Goal: Book appointment/travel/reservation

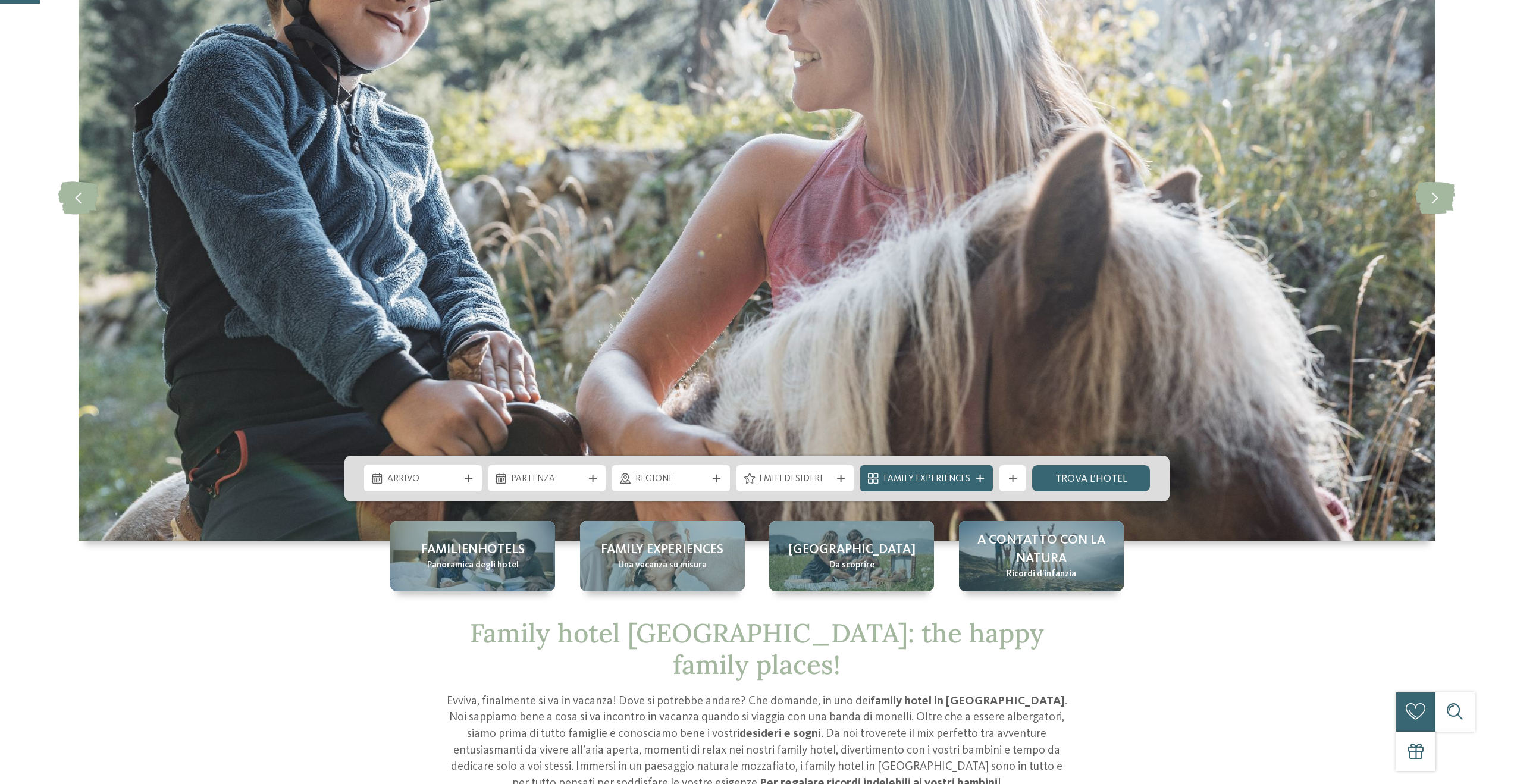
scroll to position [240, 0]
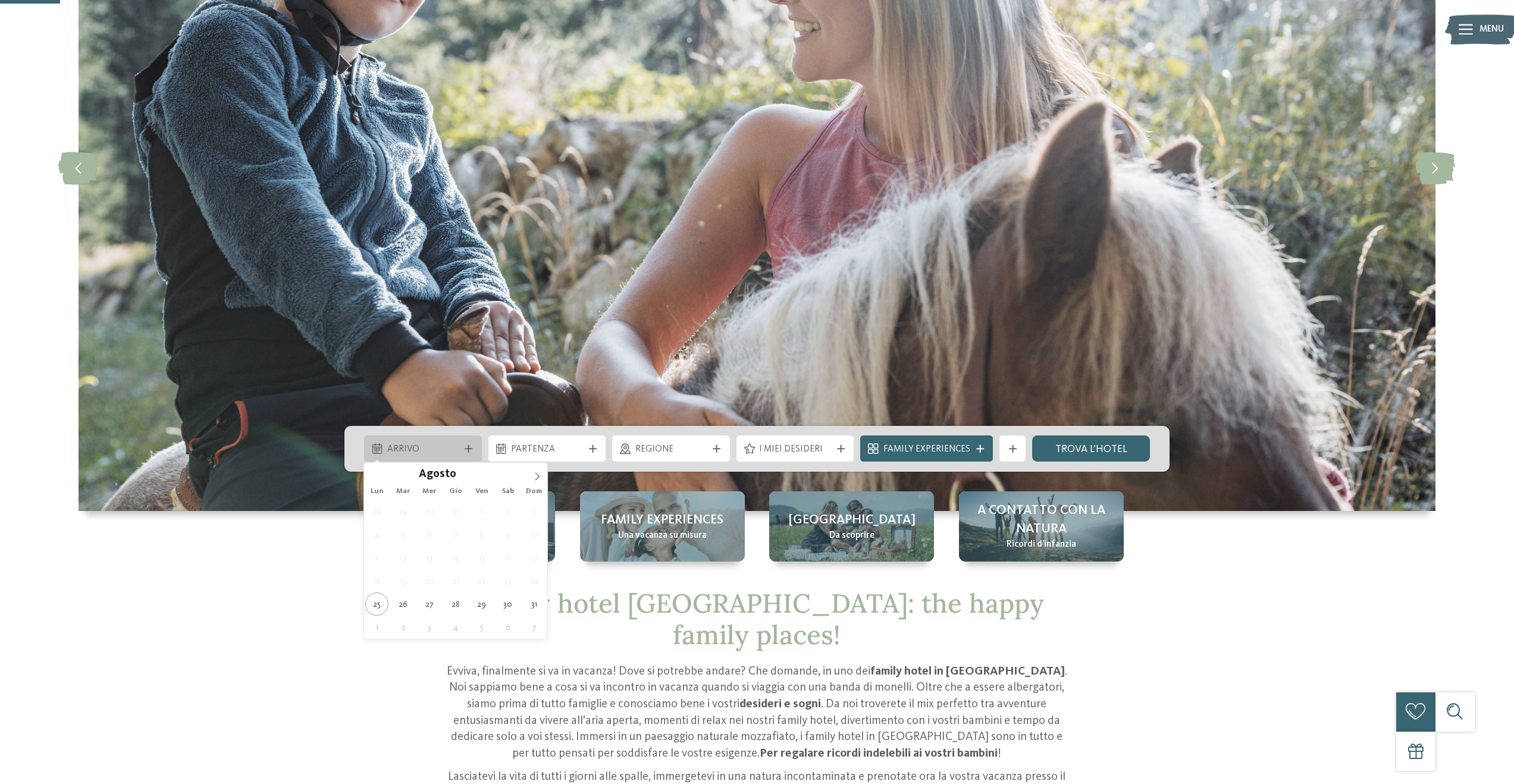
click at [470, 442] on div "Arrivo" at bounding box center [423, 448] width 117 height 26
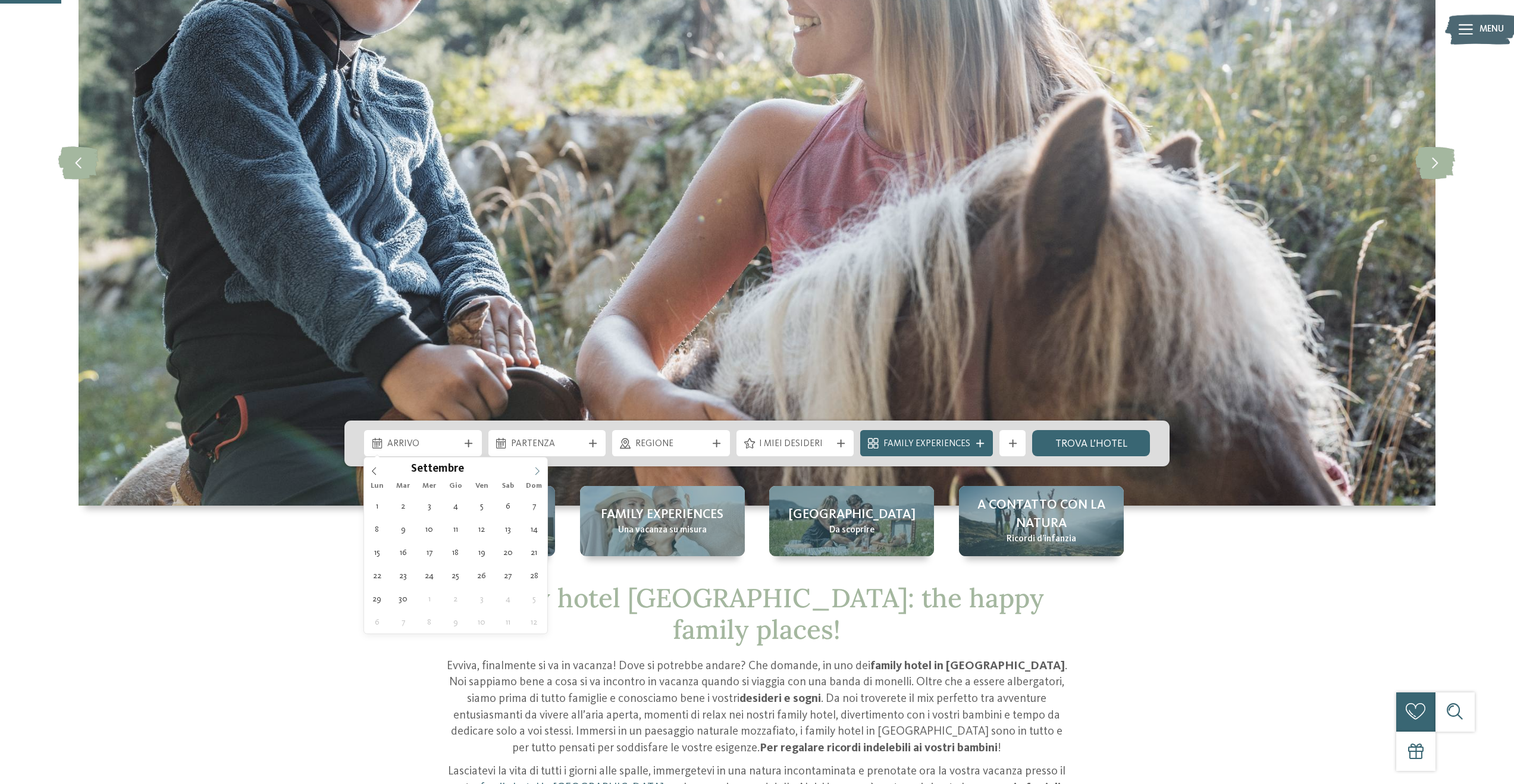
click at [546, 475] on span at bounding box center [537, 468] width 20 height 20
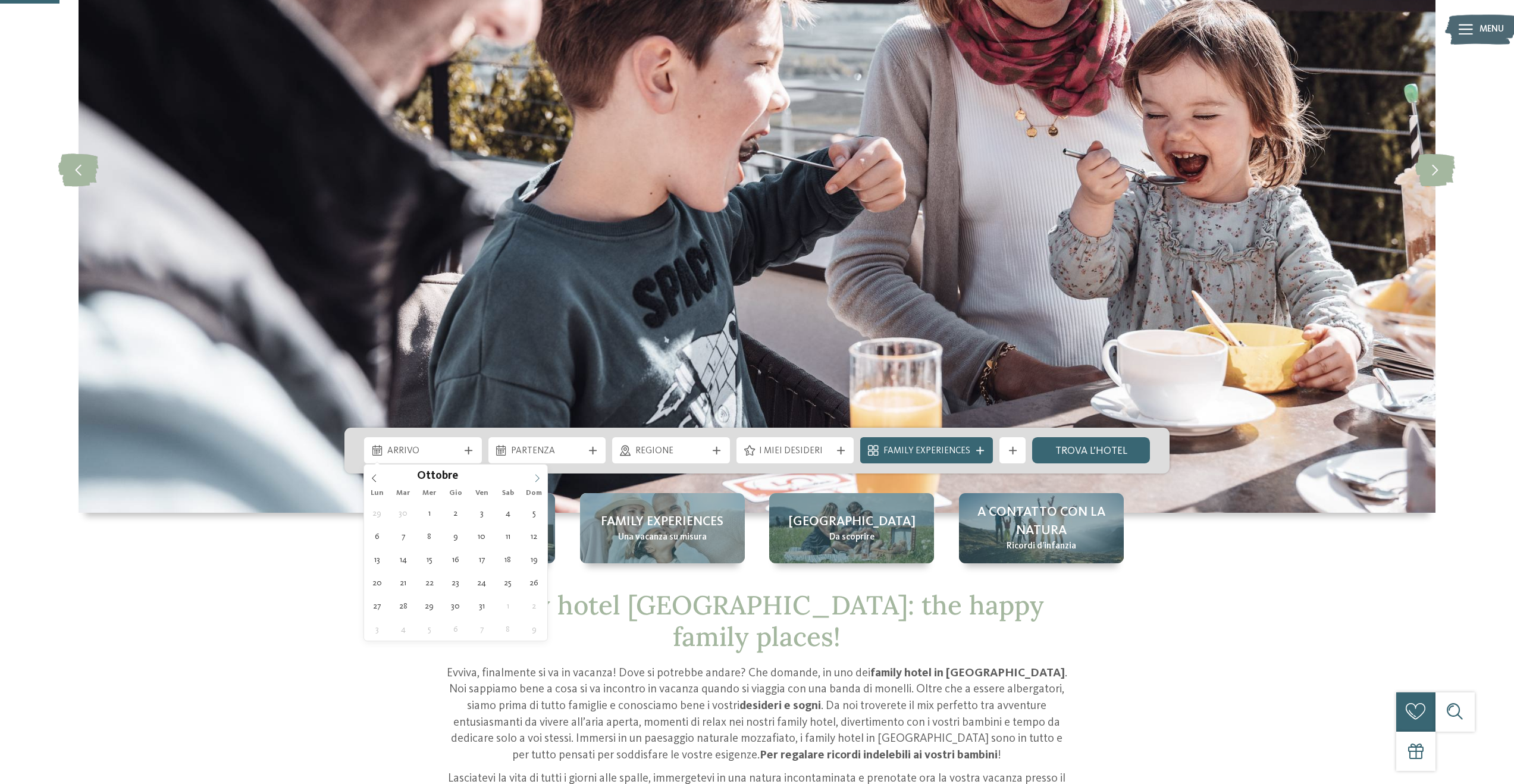
click at [542, 475] on span at bounding box center [537, 475] width 20 height 20
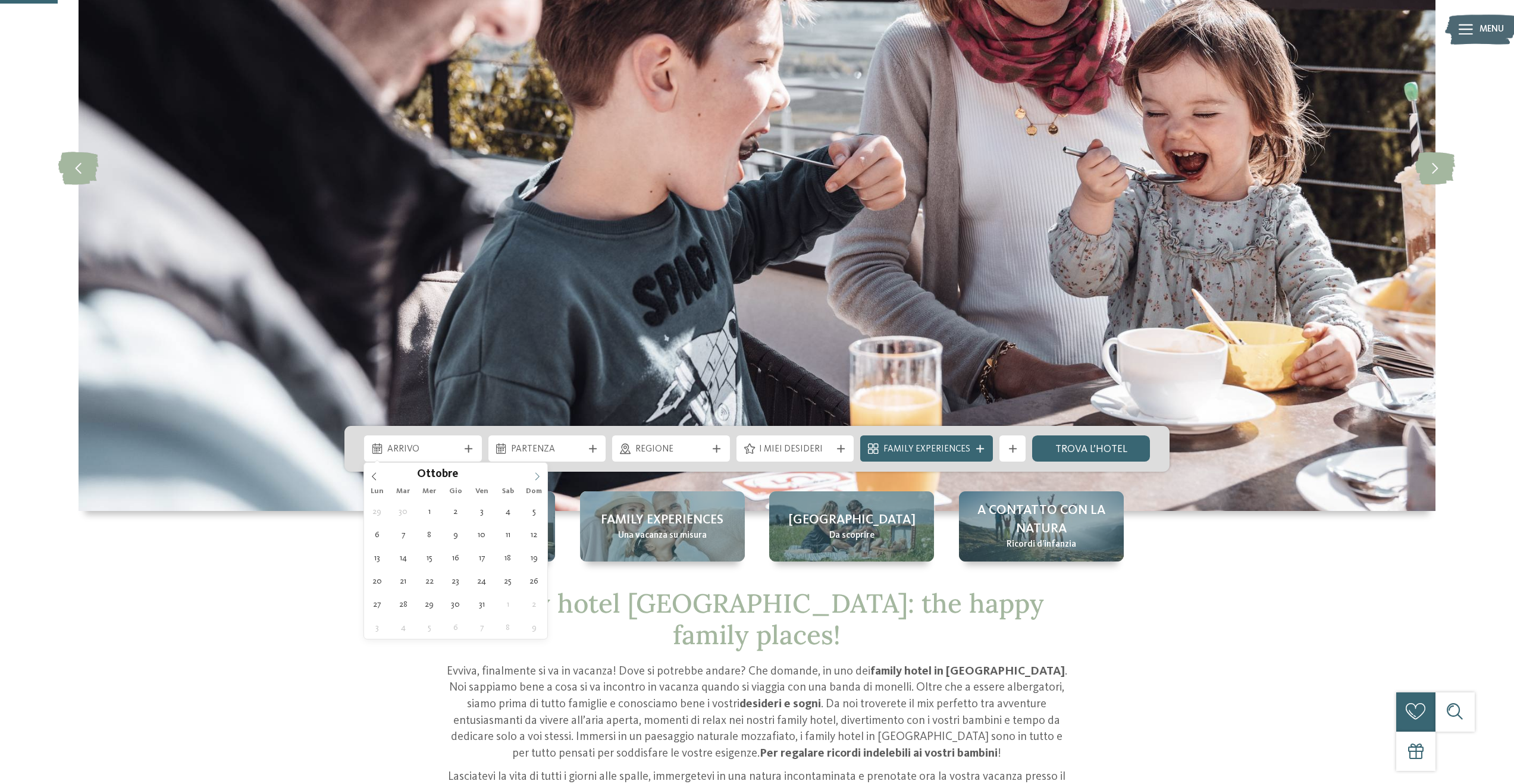
click at [542, 475] on span at bounding box center [537, 473] width 20 height 20
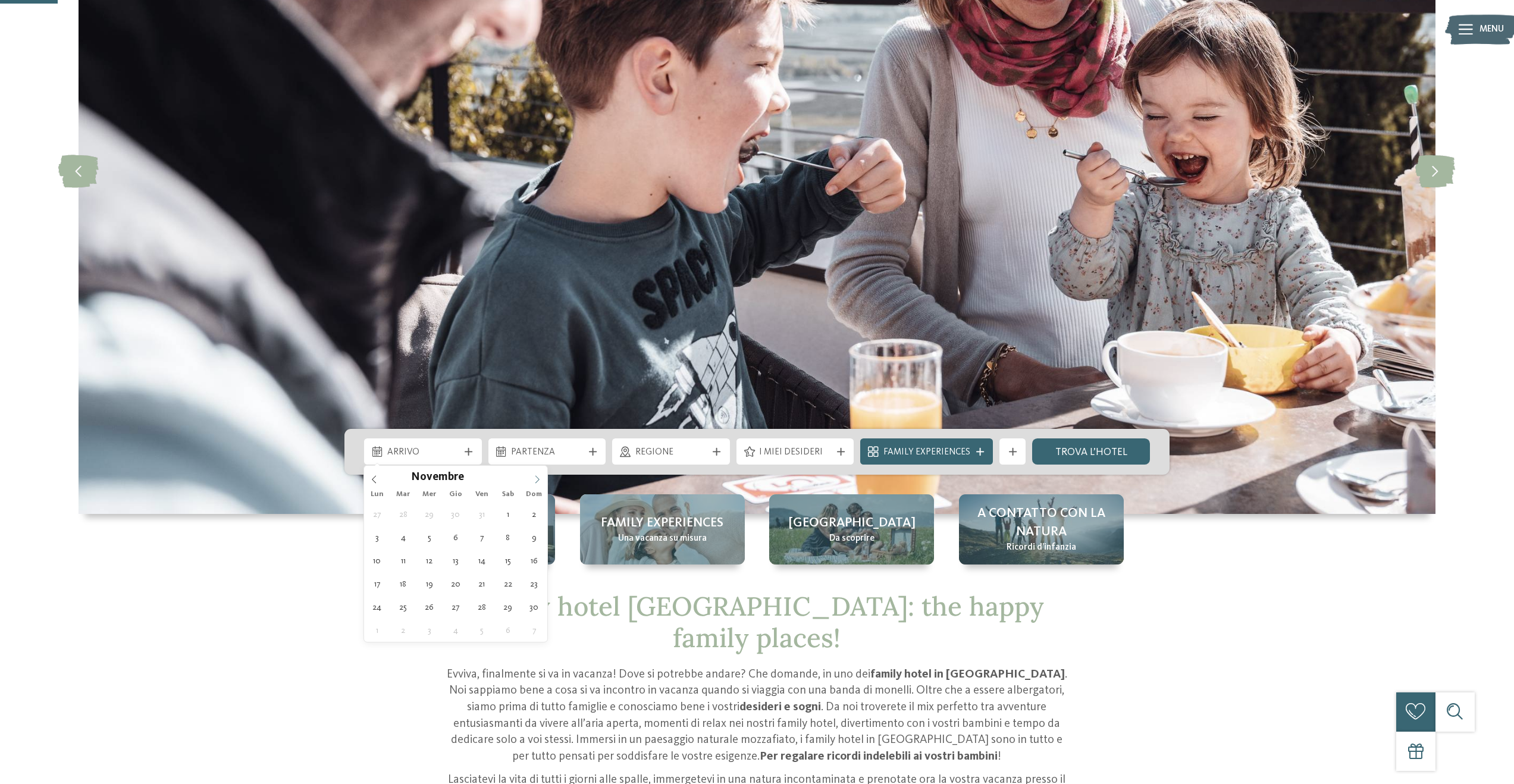
click at [542, 475] on span at bounding box center [537, 475] width 20 height 20
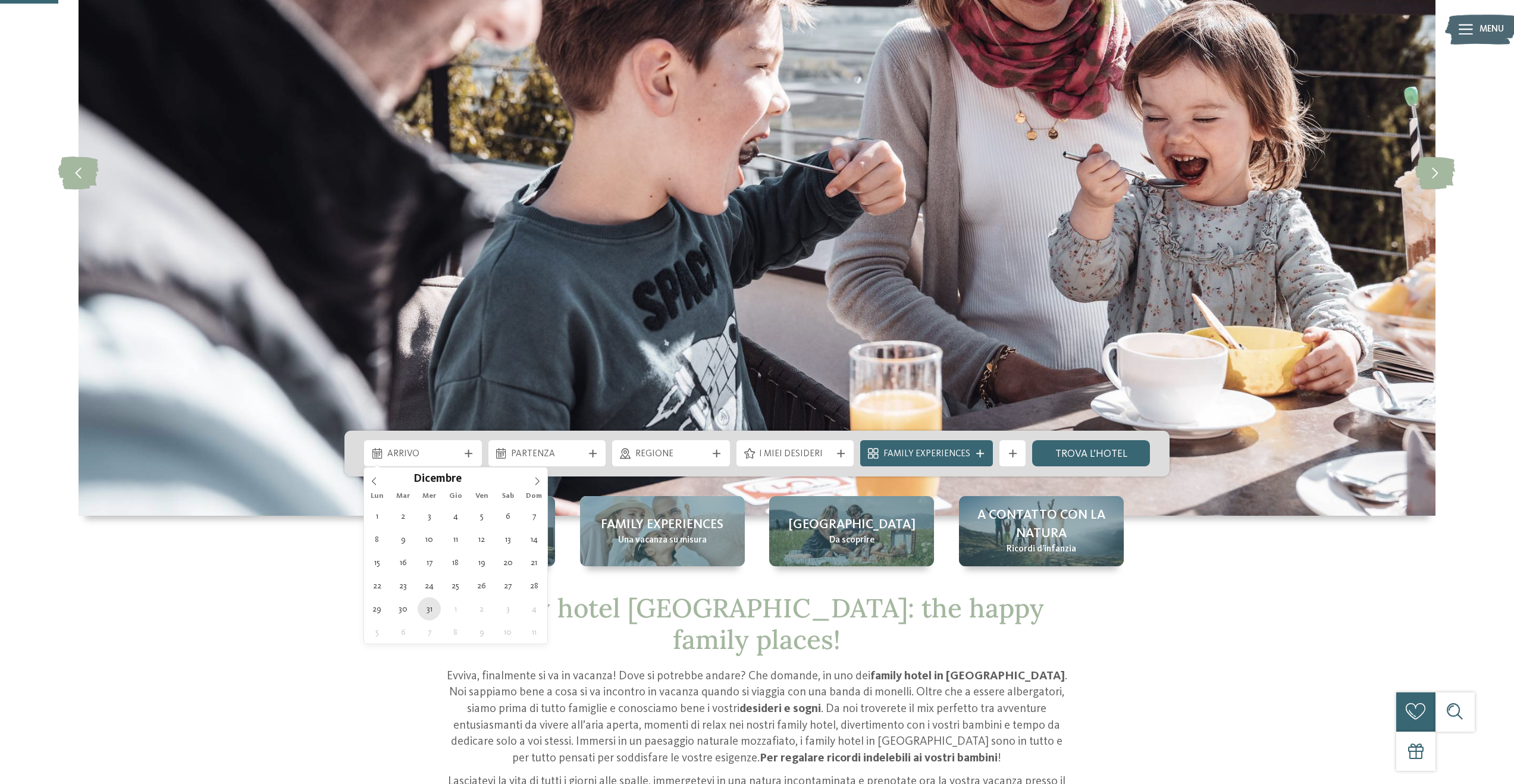
type div "31.12.2025"
type input "****"
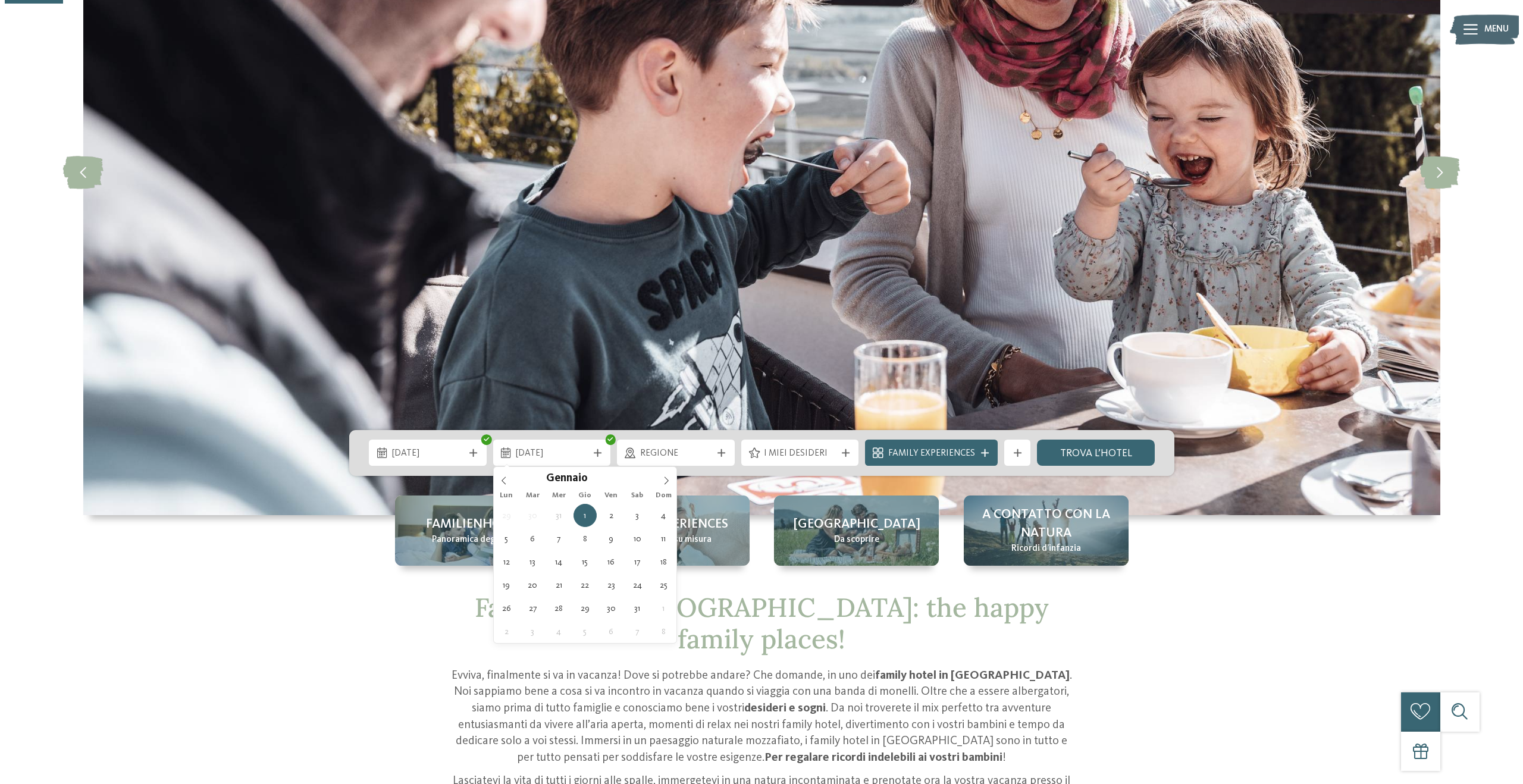
scroll to position [235, 0]
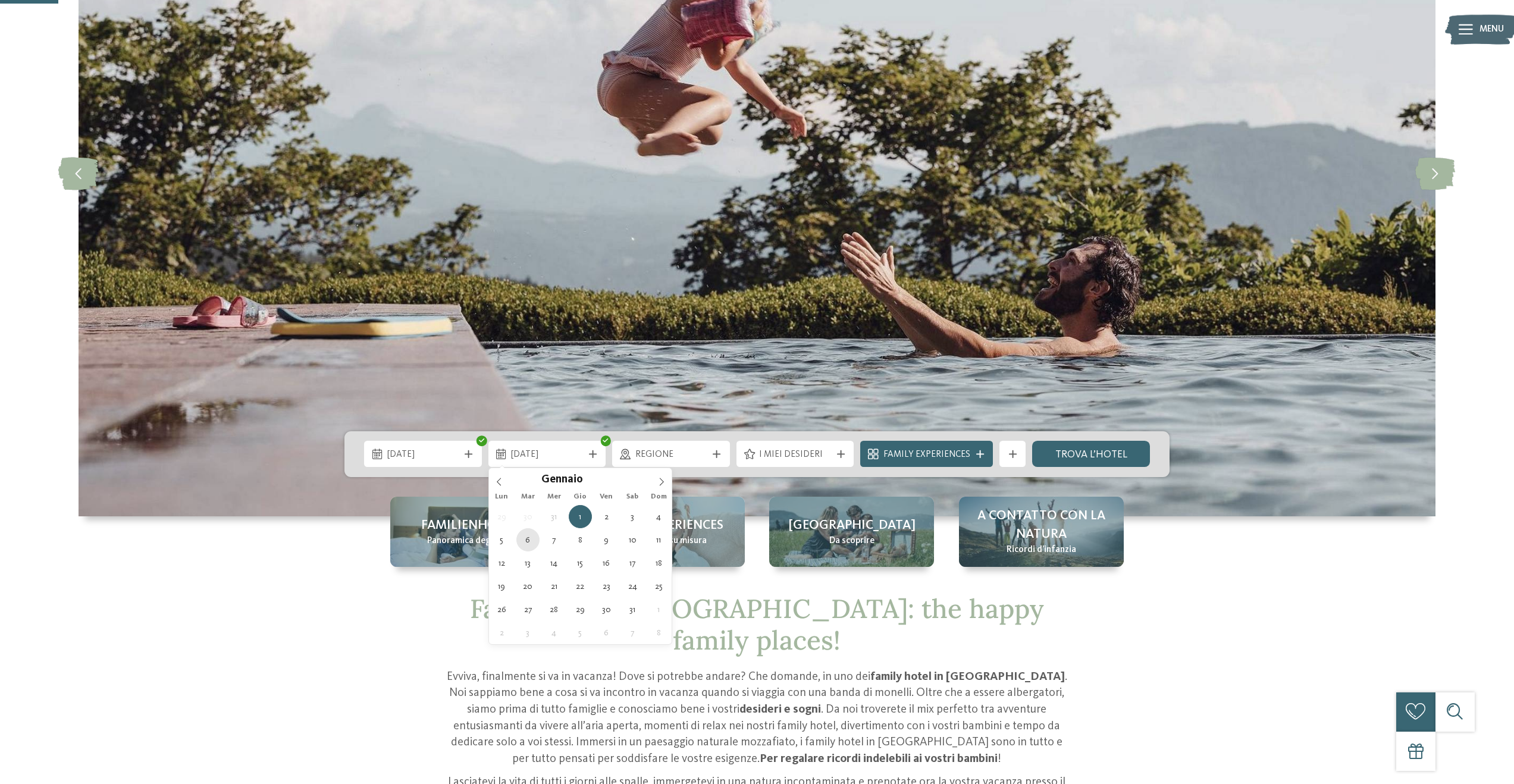
type div "06.01.2026"
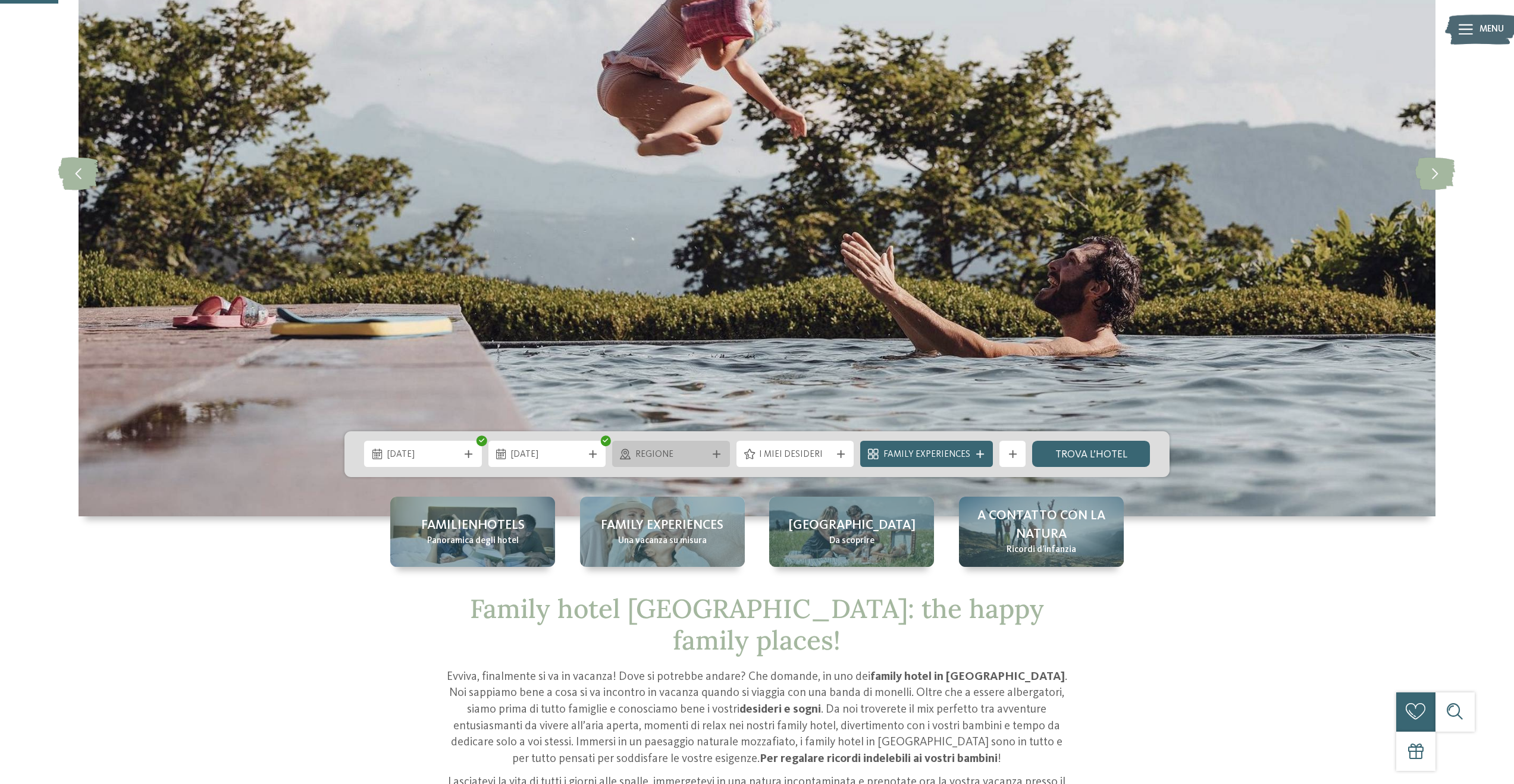
click at [655, 458] on span "Regione" at bounding box center [671, 455] width 72 height 13
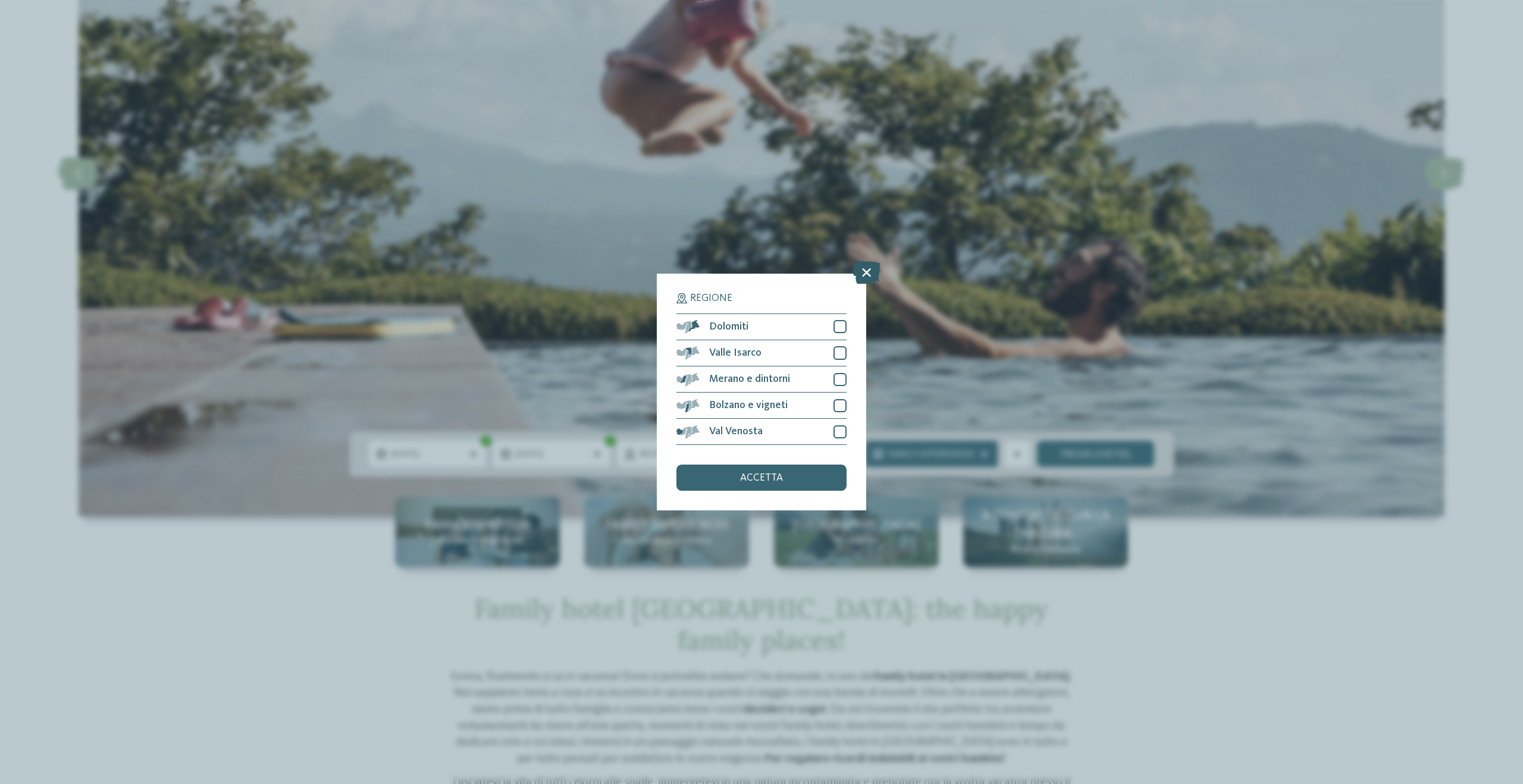
click at [862, 265] on icon at bounding box center [866, 272] width 28 height 23
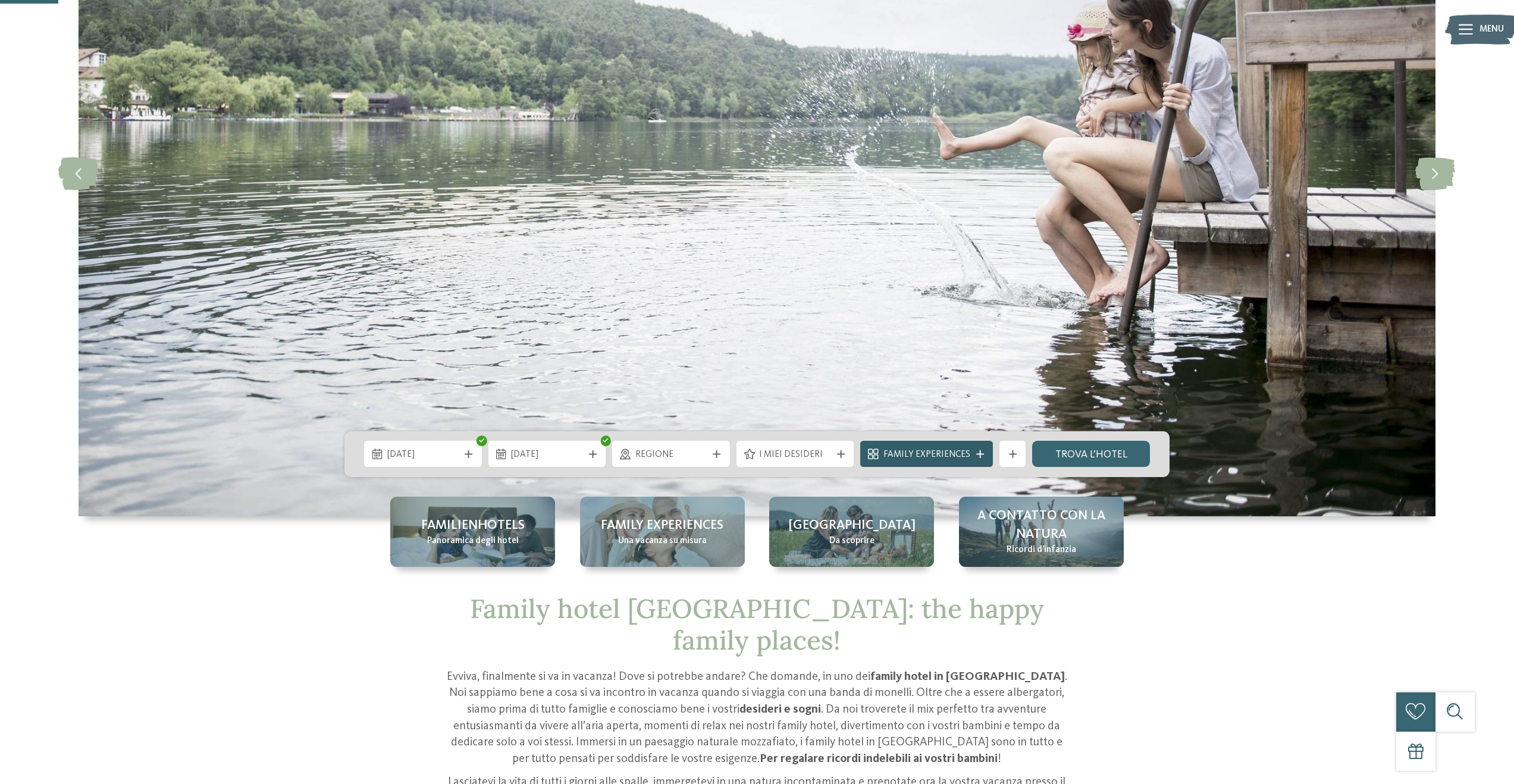
click at [977, 458] on div "Family Experiences" at bounding box center [926, 454] width 133 height 26
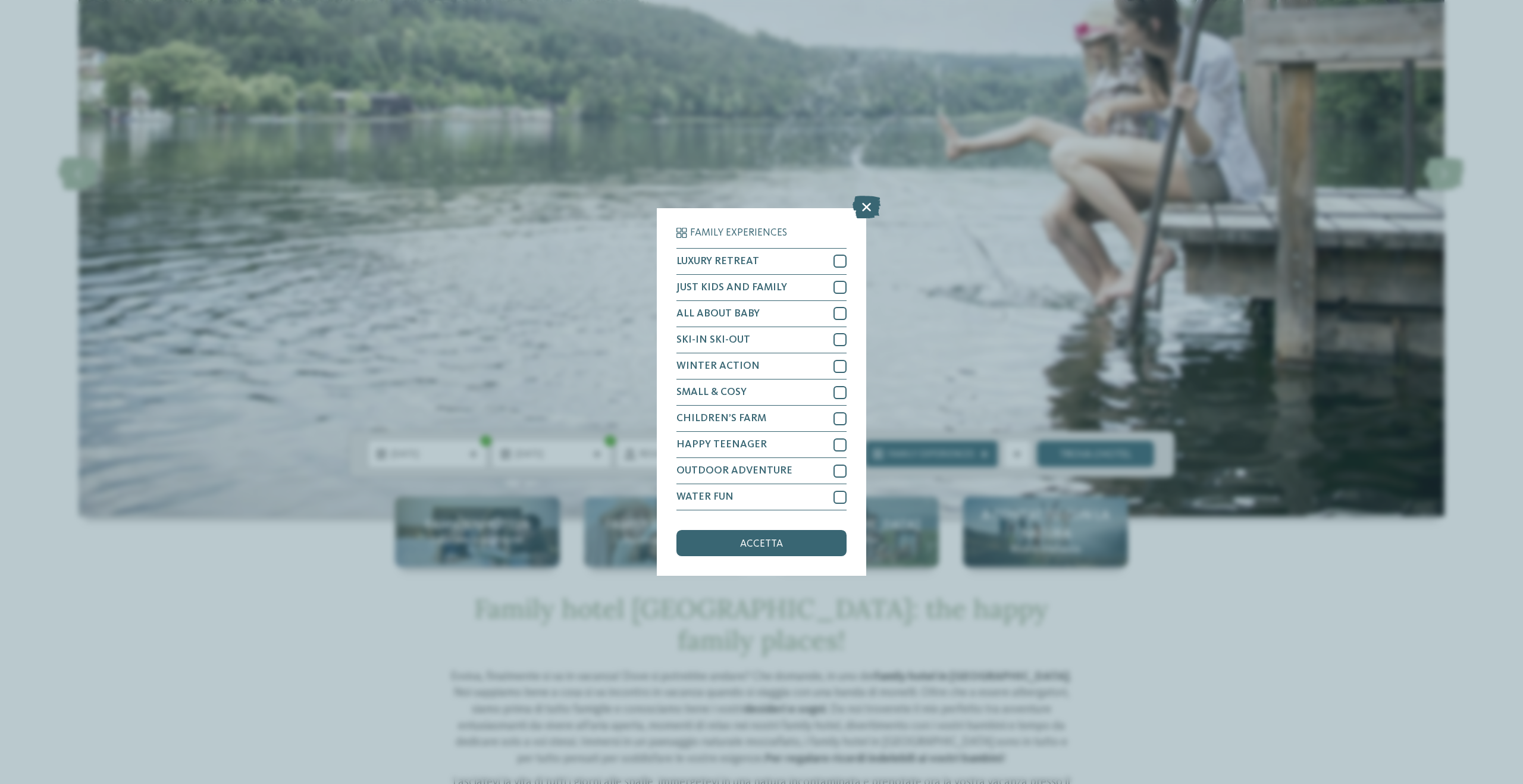
click at [854, 201] on icon at bounding box center [866, 207] width 28 height 23
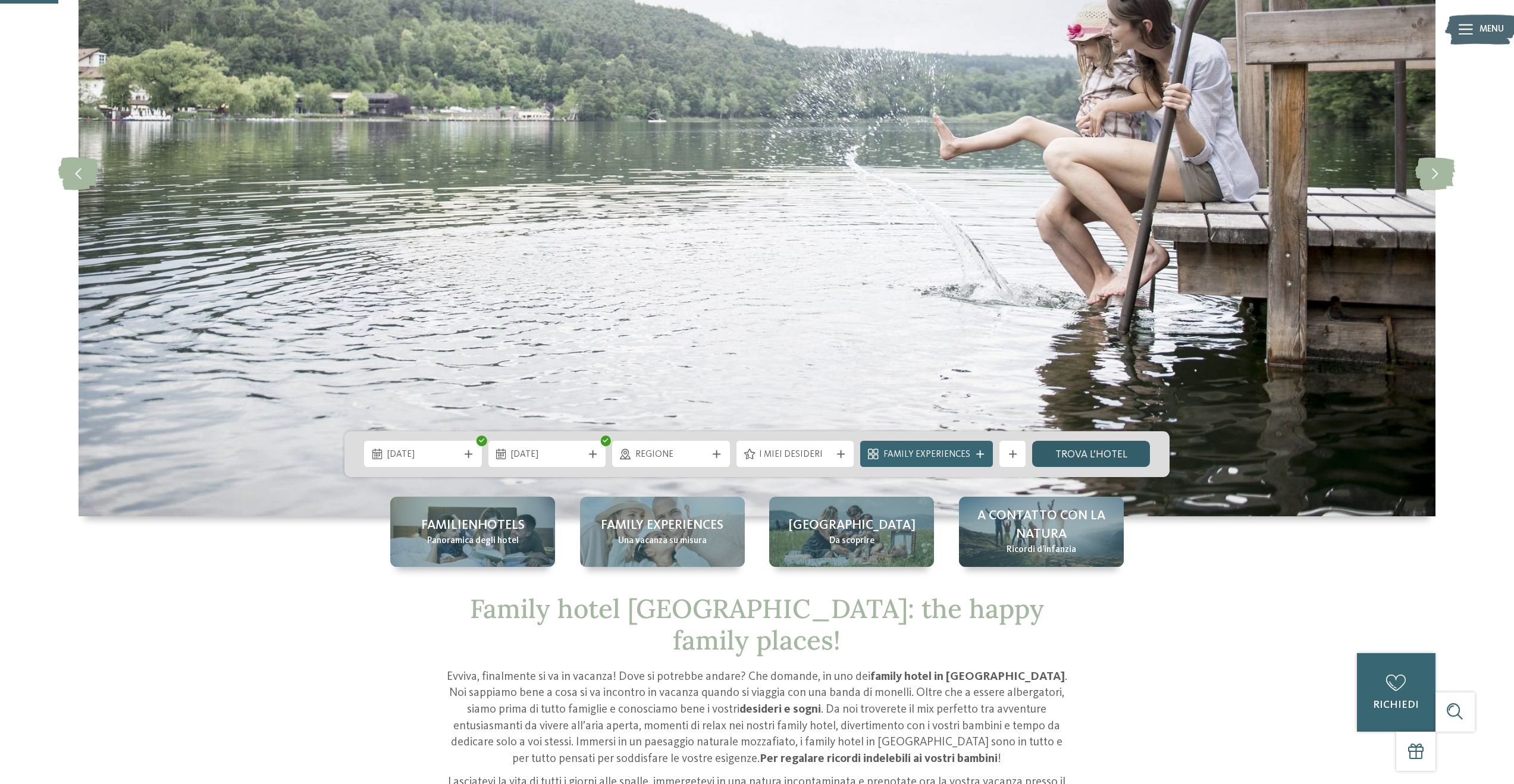
click at [1079, 451] on link "trova l’hotel" at bounding box center [1091, 454] width 117 height 26
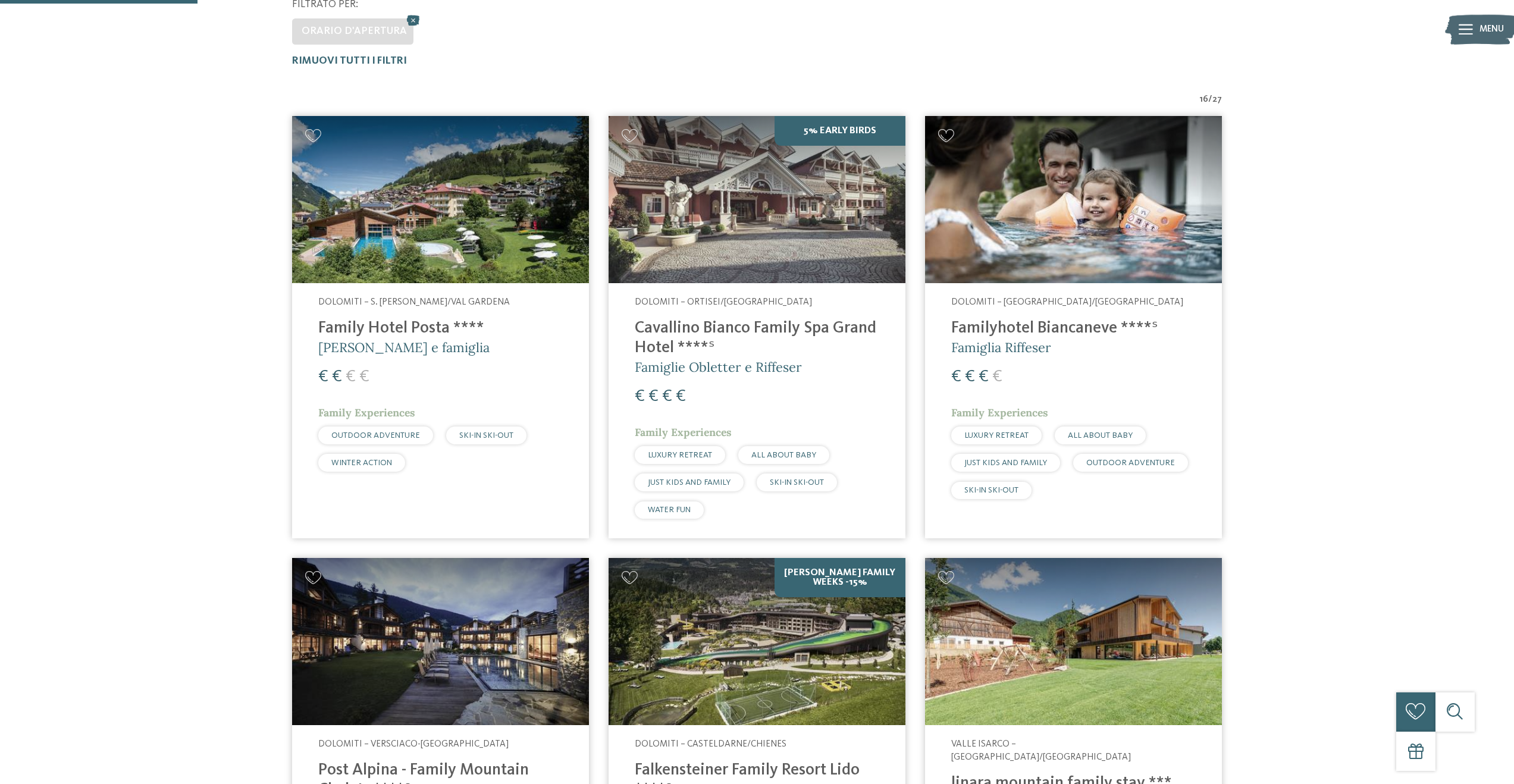
scroll to position [392, 0]
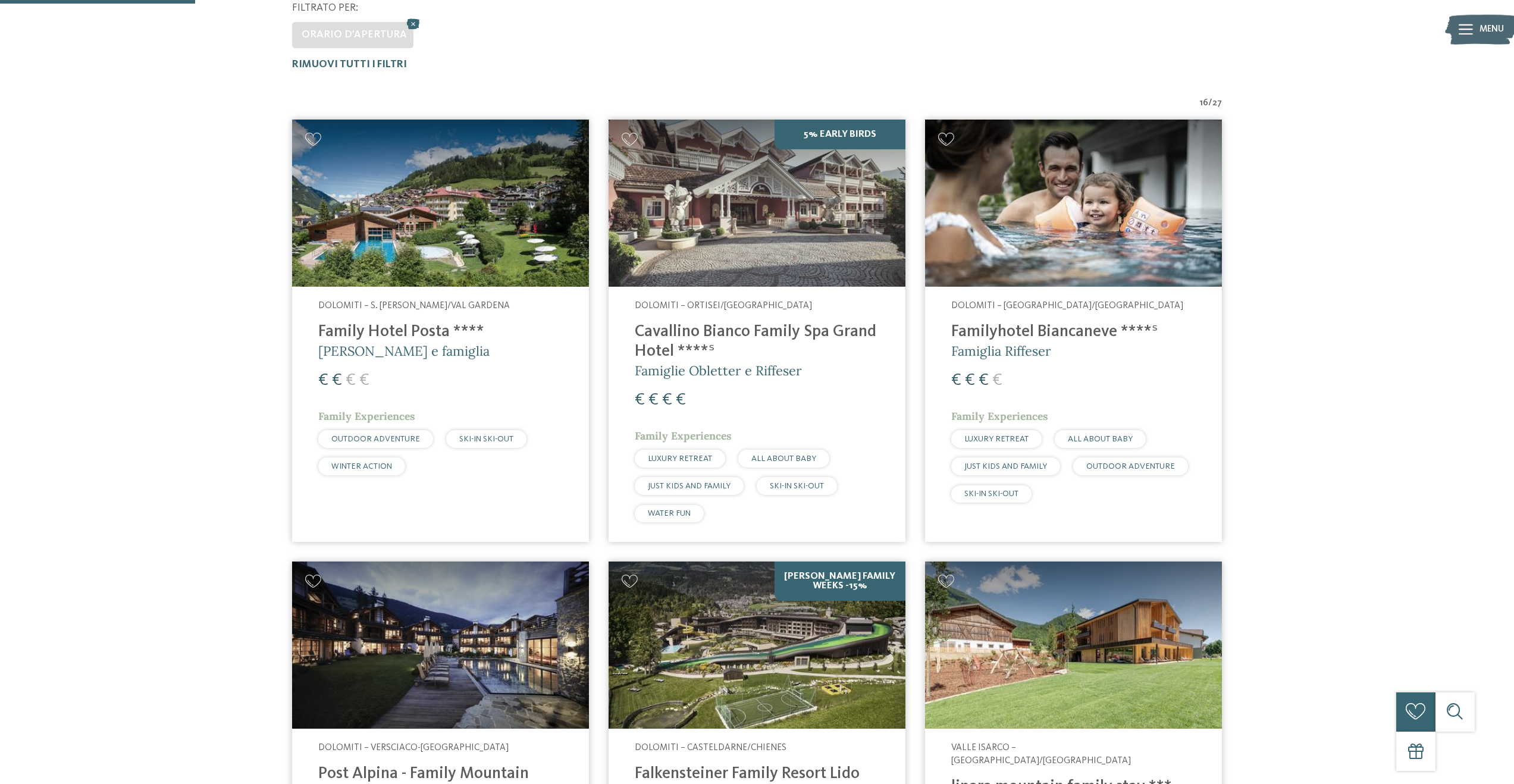
click at [866, 384] on div "Dolomiti – Ortisei/Val Gardena Cavallino Bianco Family Spa Grand Hotel ****ˢ Fa…" at bounding box center [757, 415] width 297 height 256
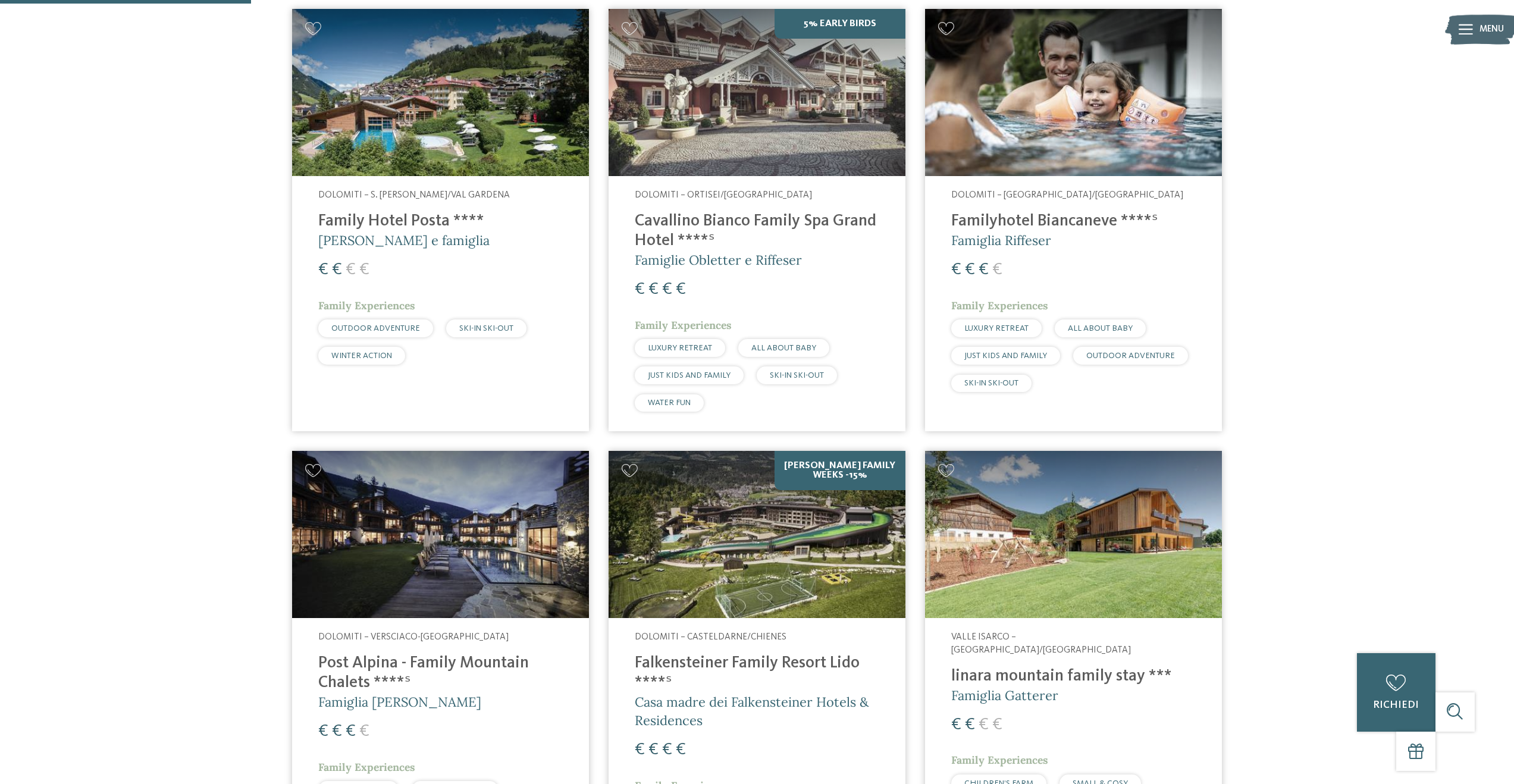
scroll to position [507, 0]
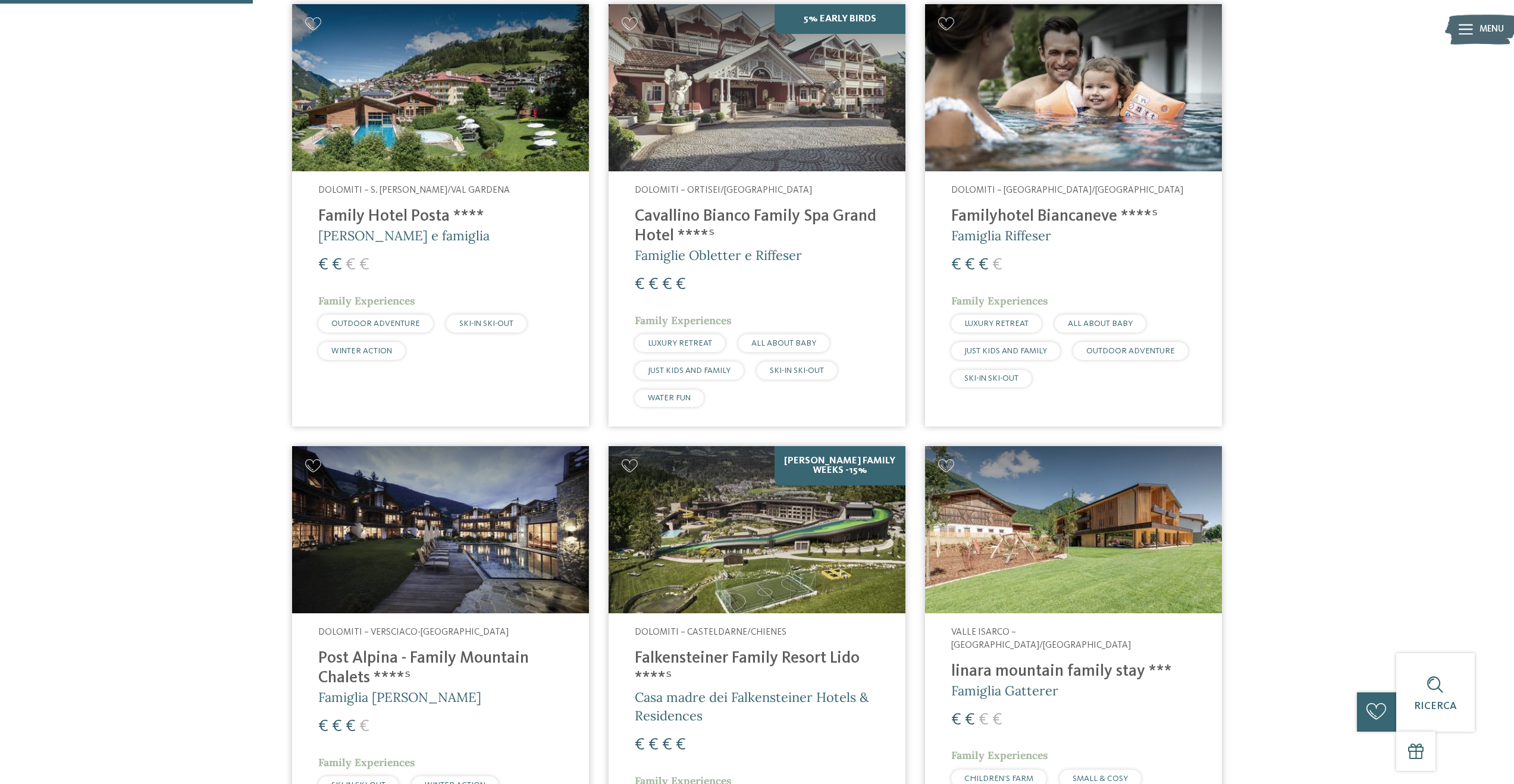
click at [511, 98] on img at bounding box center [440, 88] width 297 height 167
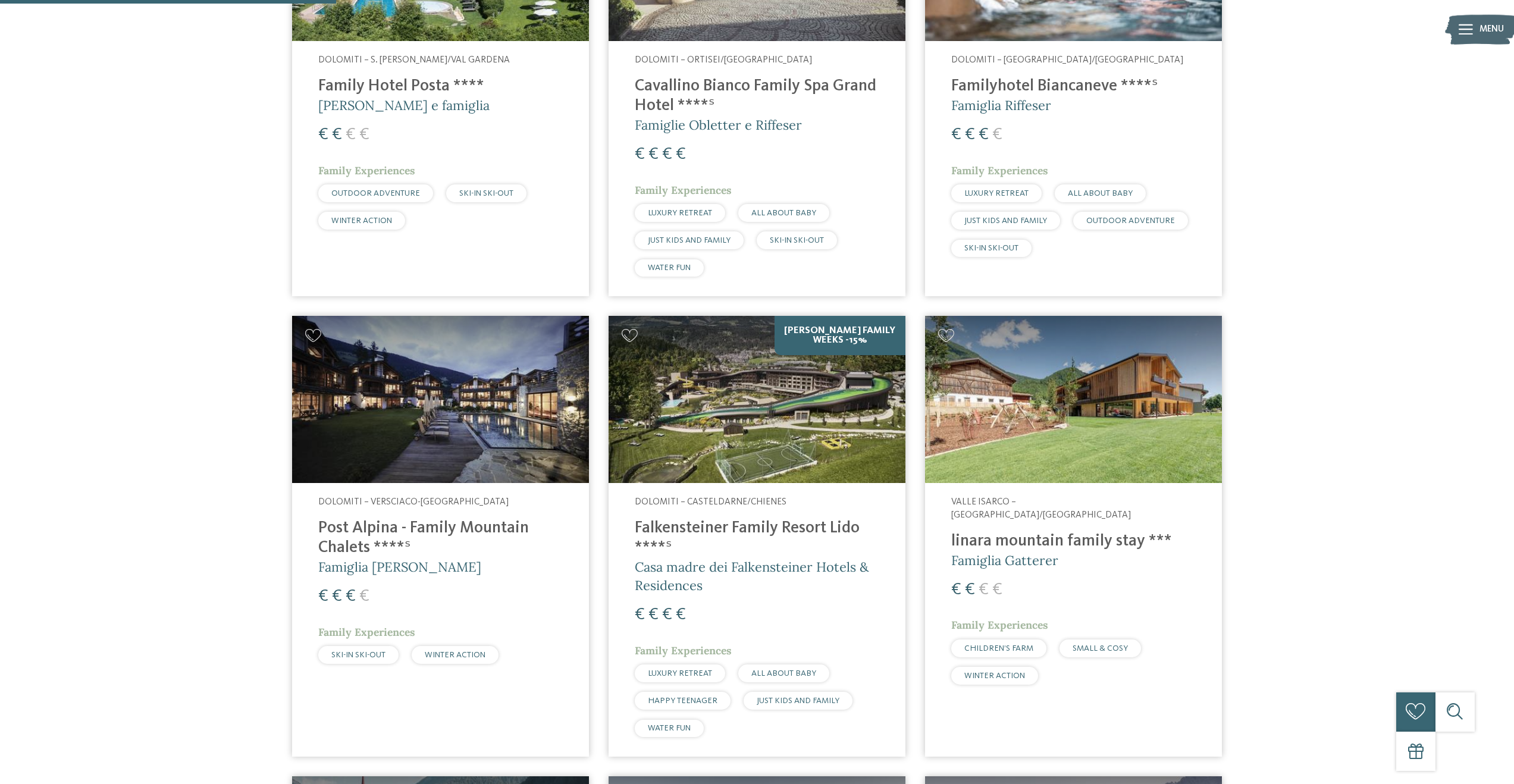
scroll to position [700, 0]
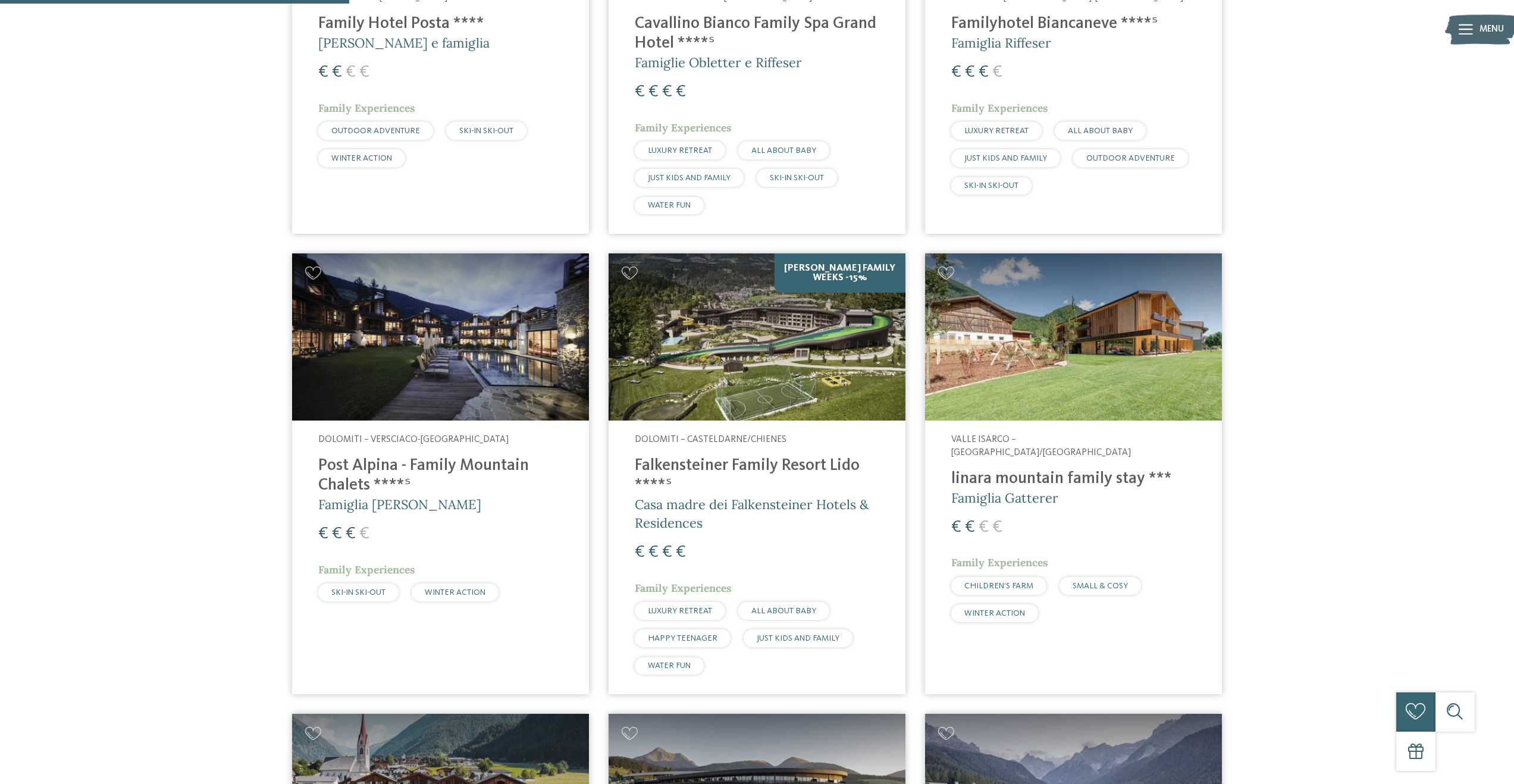
click at [1158, 391] on img at bounding box center [1073, 337] width 297 height 167
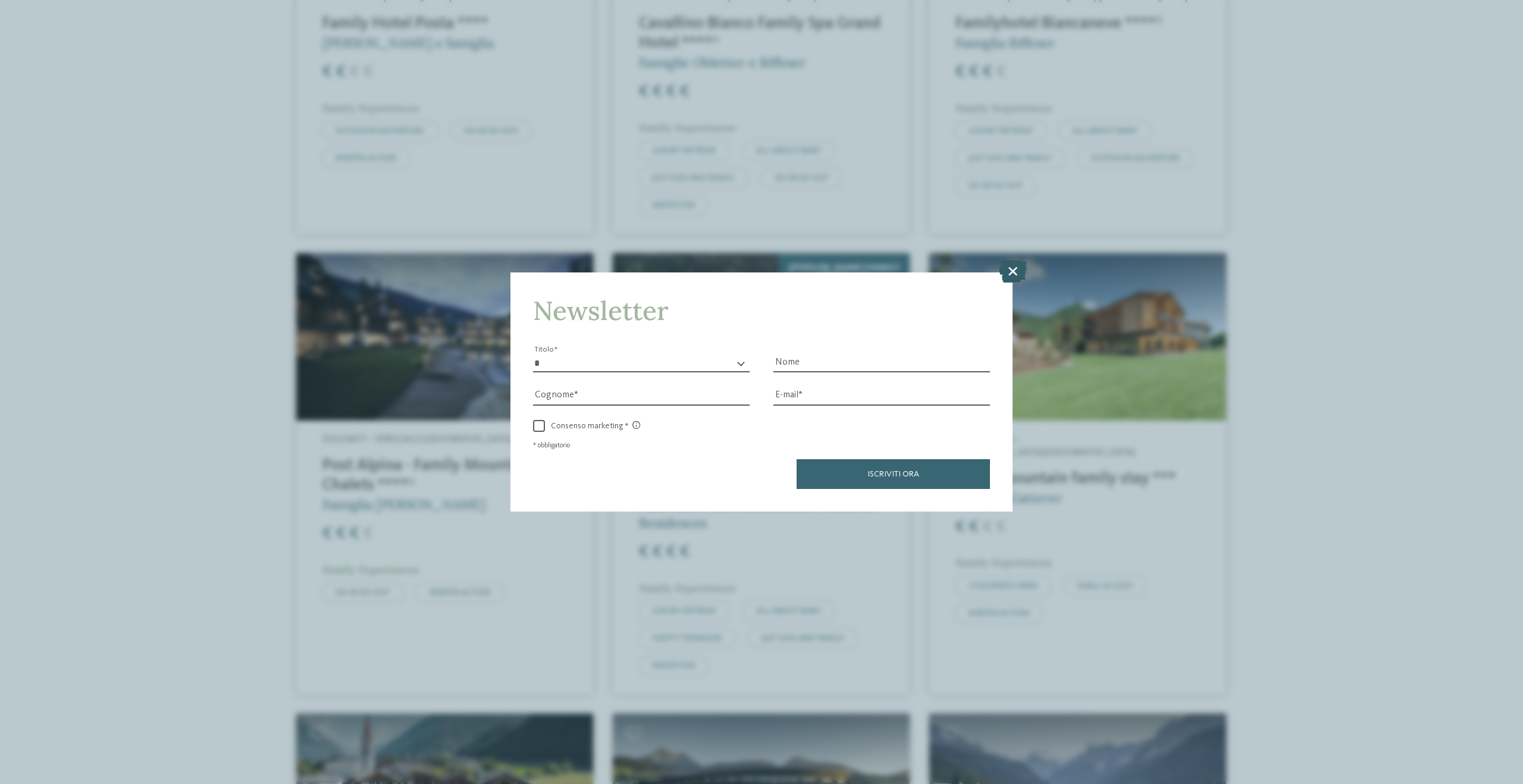
click at [1013, 273] on icon at bounding box center [1013, 271] width 28 height 23
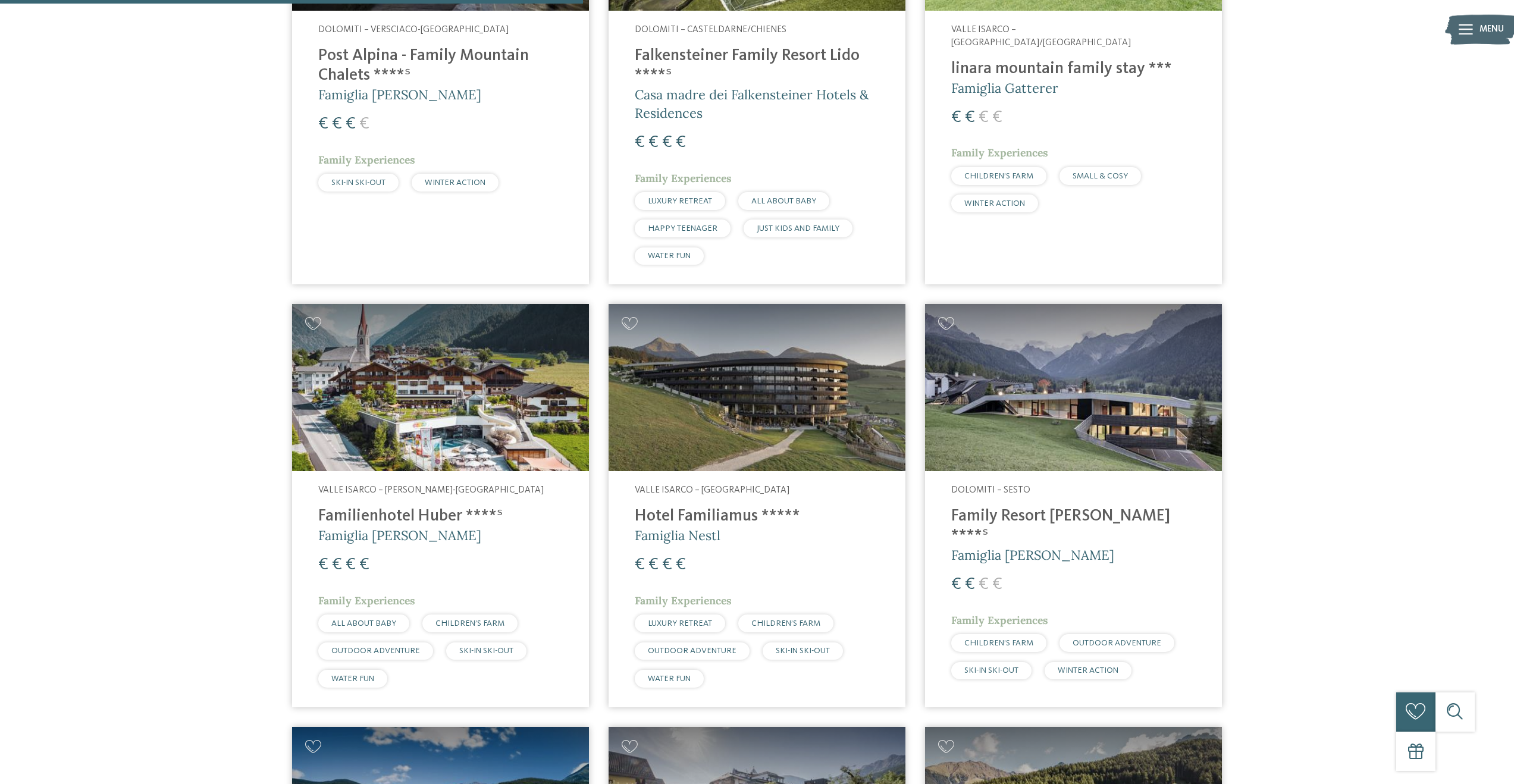
scroll to position [1168, 0]
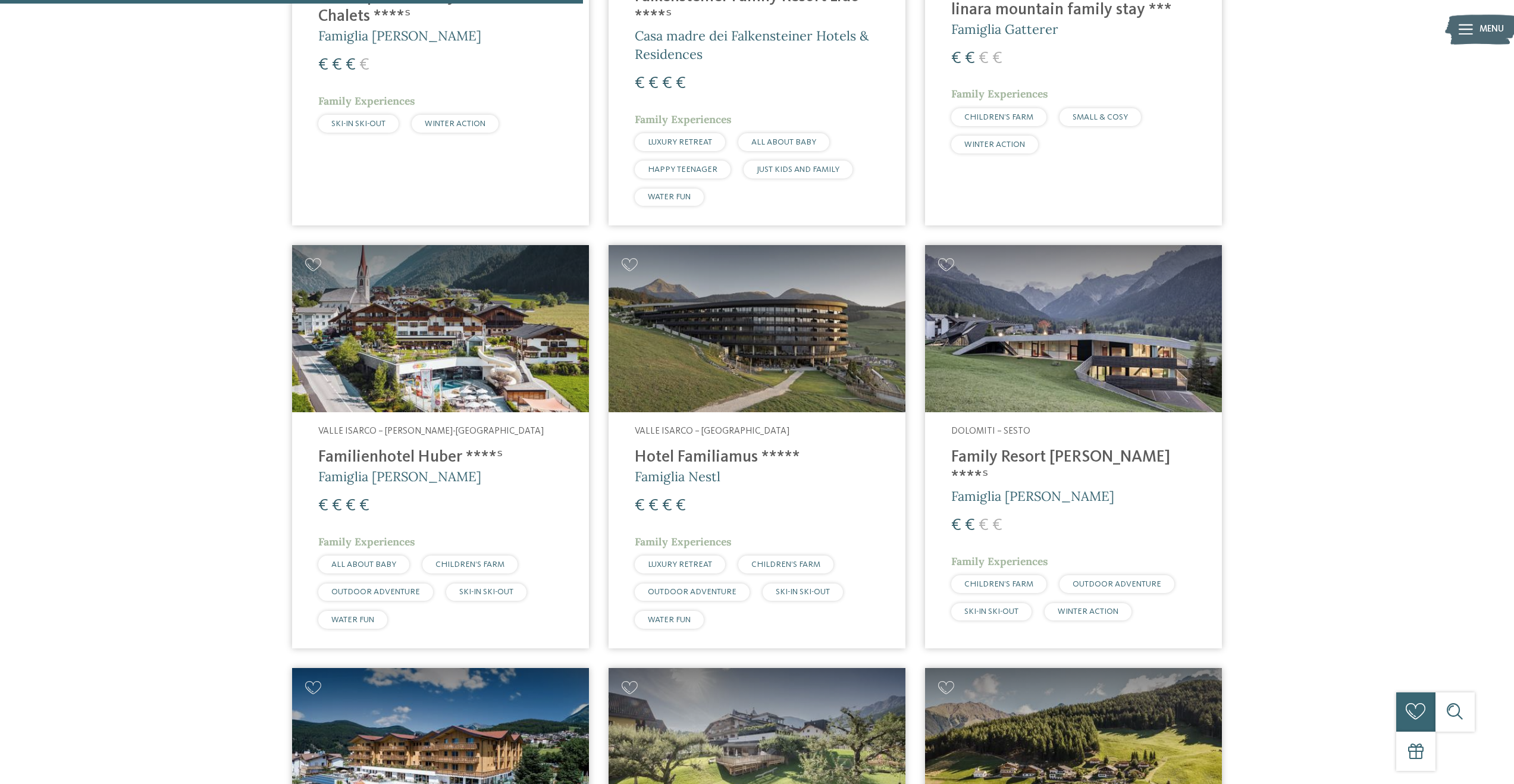
click at [971, 459] on h4 "Family Resort [PERSON_NAME] ****ˢ" at bounding box center [1074, 468] width 245 height 39
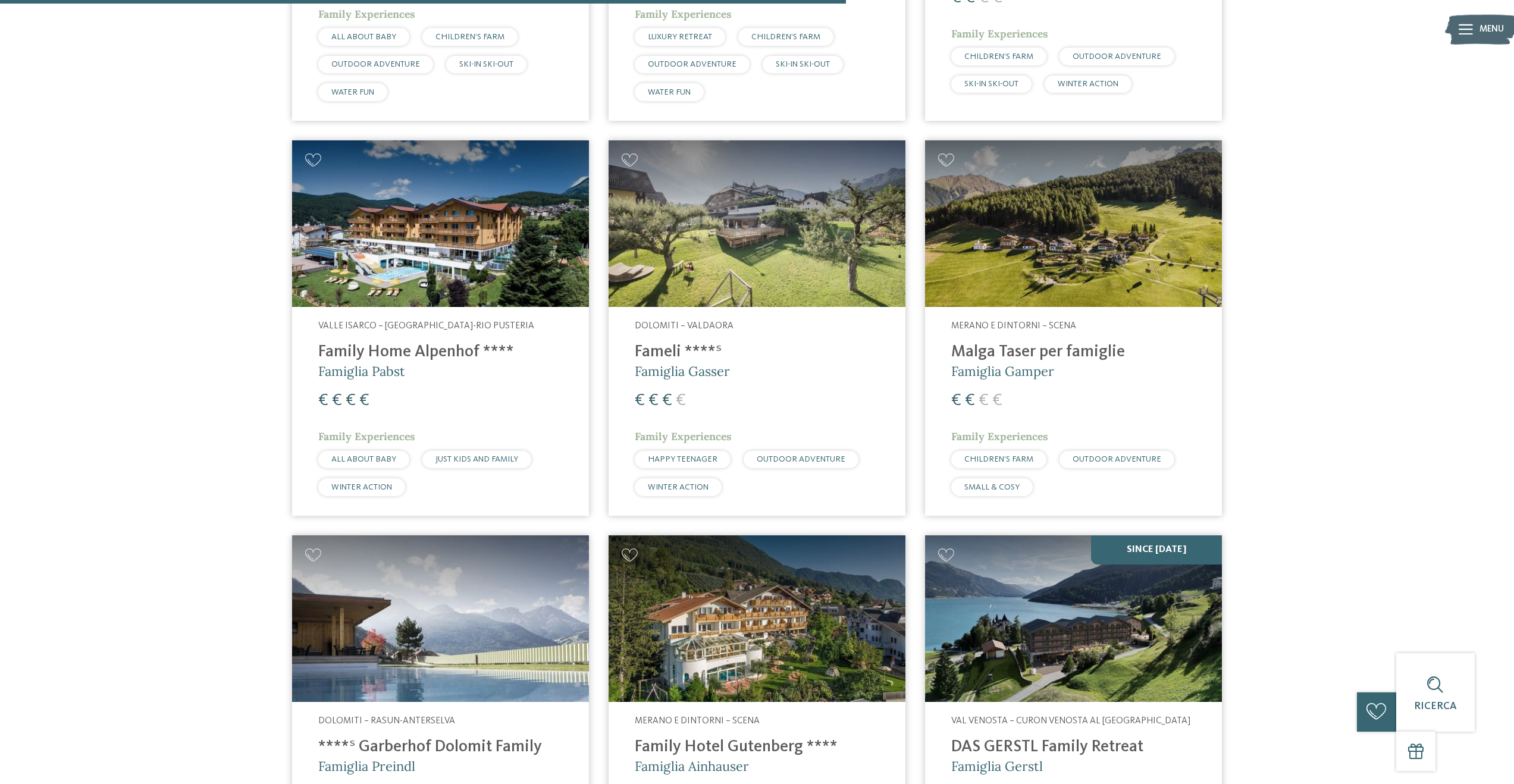
scroll to position [1695, 0]
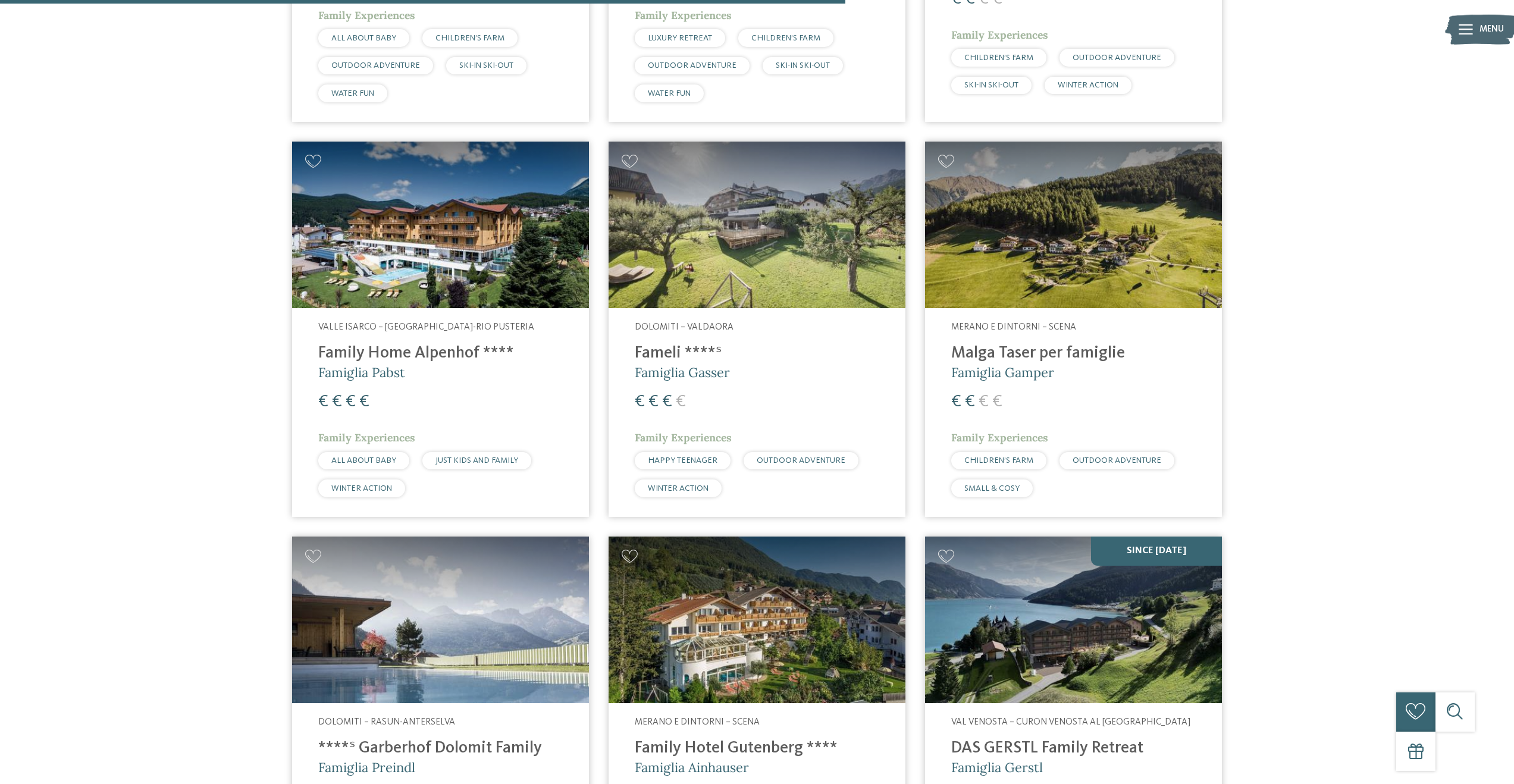
click at [1037, 348] on h4 "Malga Taser per famiglie" at bounding box center [1074, 354] width 245 height 20
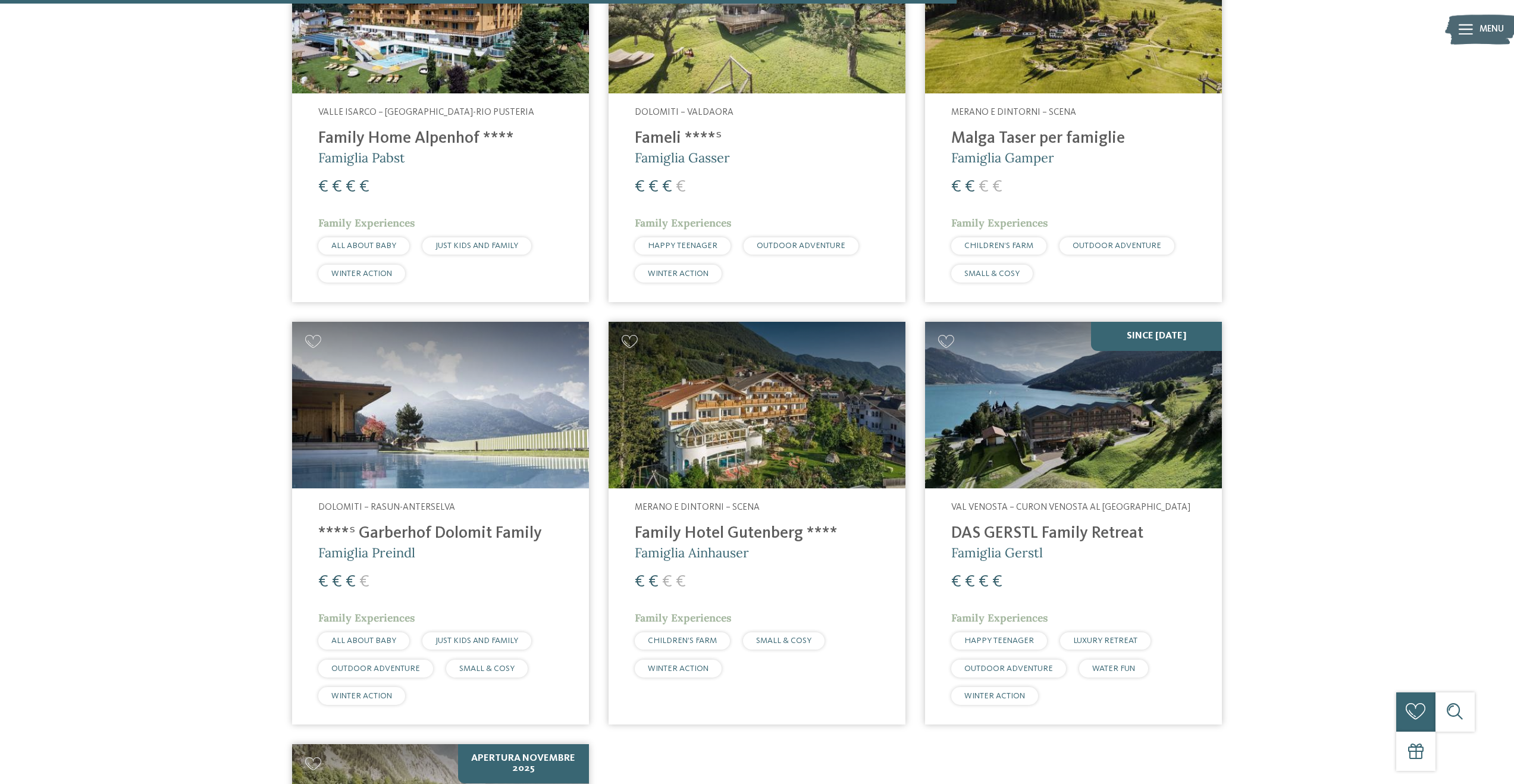
scroll to position [1906, 0]
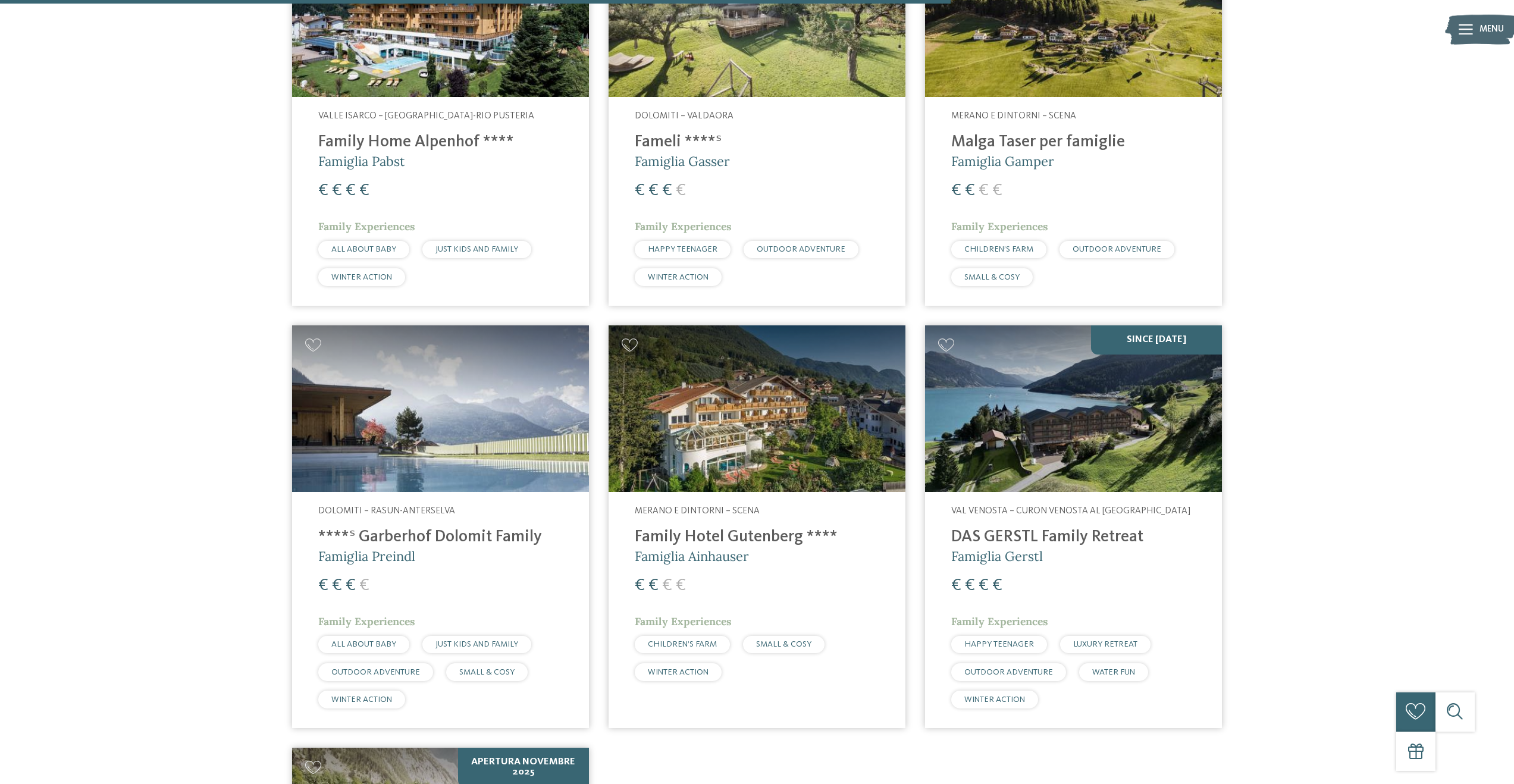
click at [783, 533] on h4 "Family Hotel Gutenberg ****" at bounding box center [757, 537] width 245 height 20
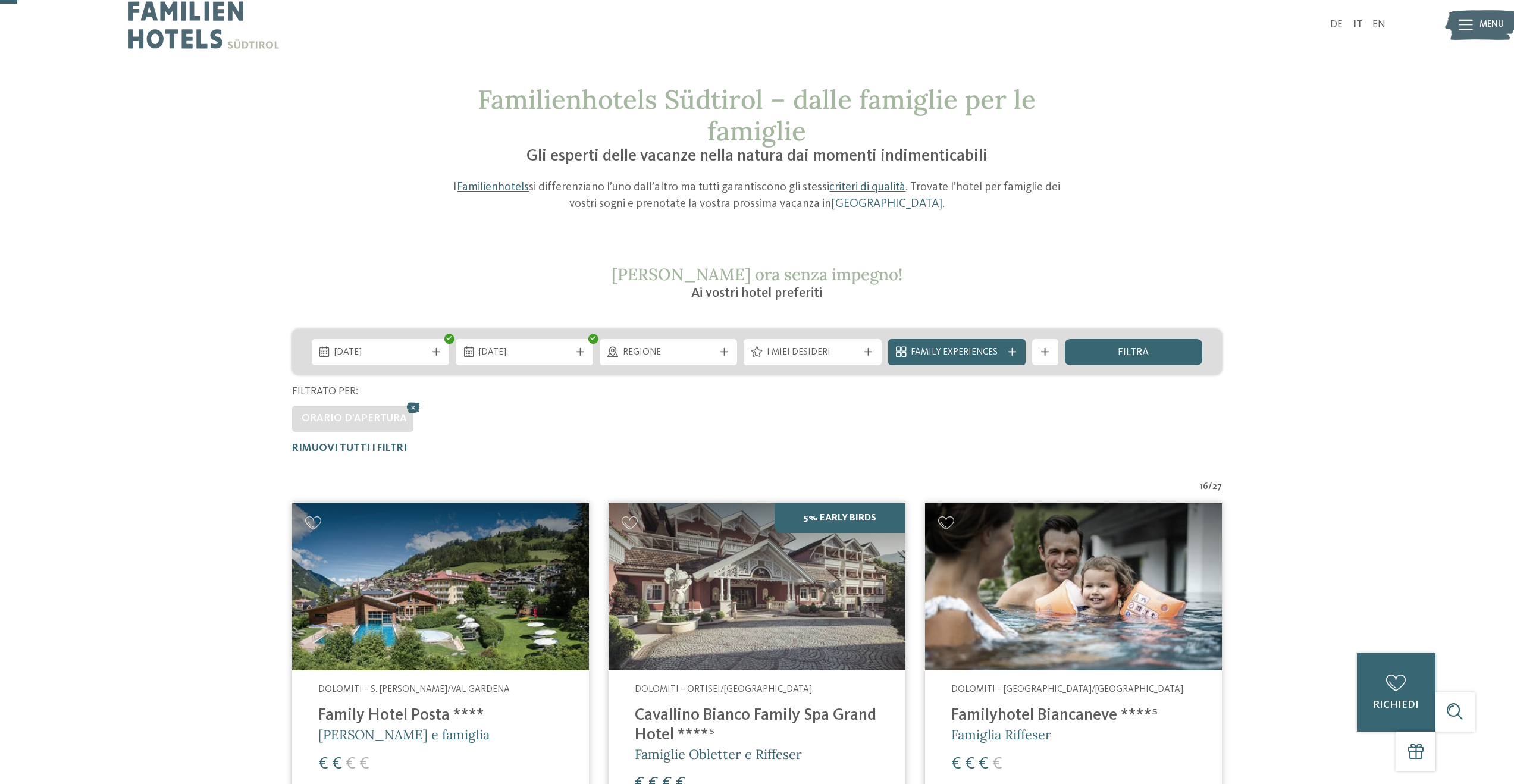
scroll to position [0, 0]
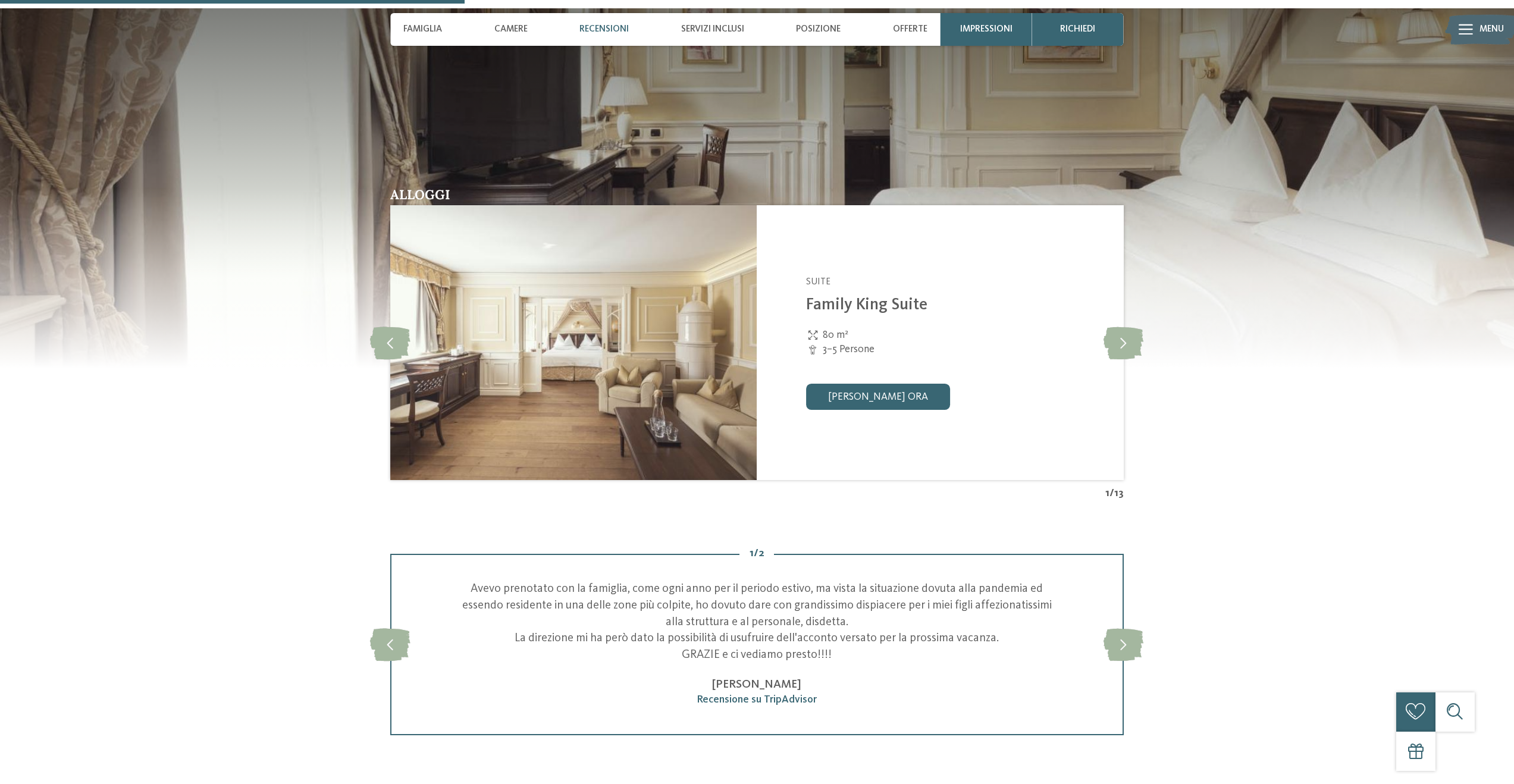
scroll to position [1361, 0]
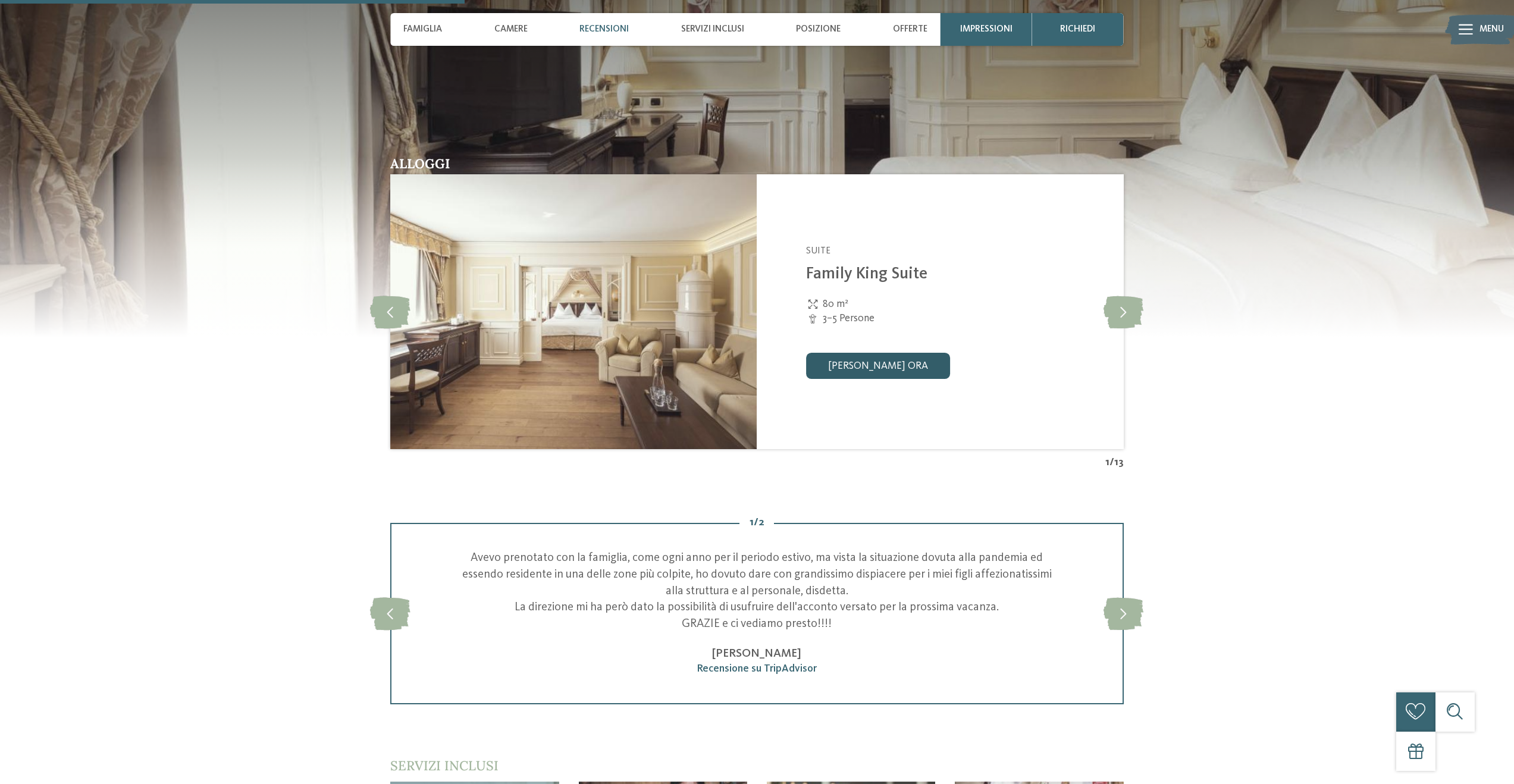
click at [869, 357] on link "[PERSON_NAME] ora" at bounding box center [878, 366] width 144 height 26
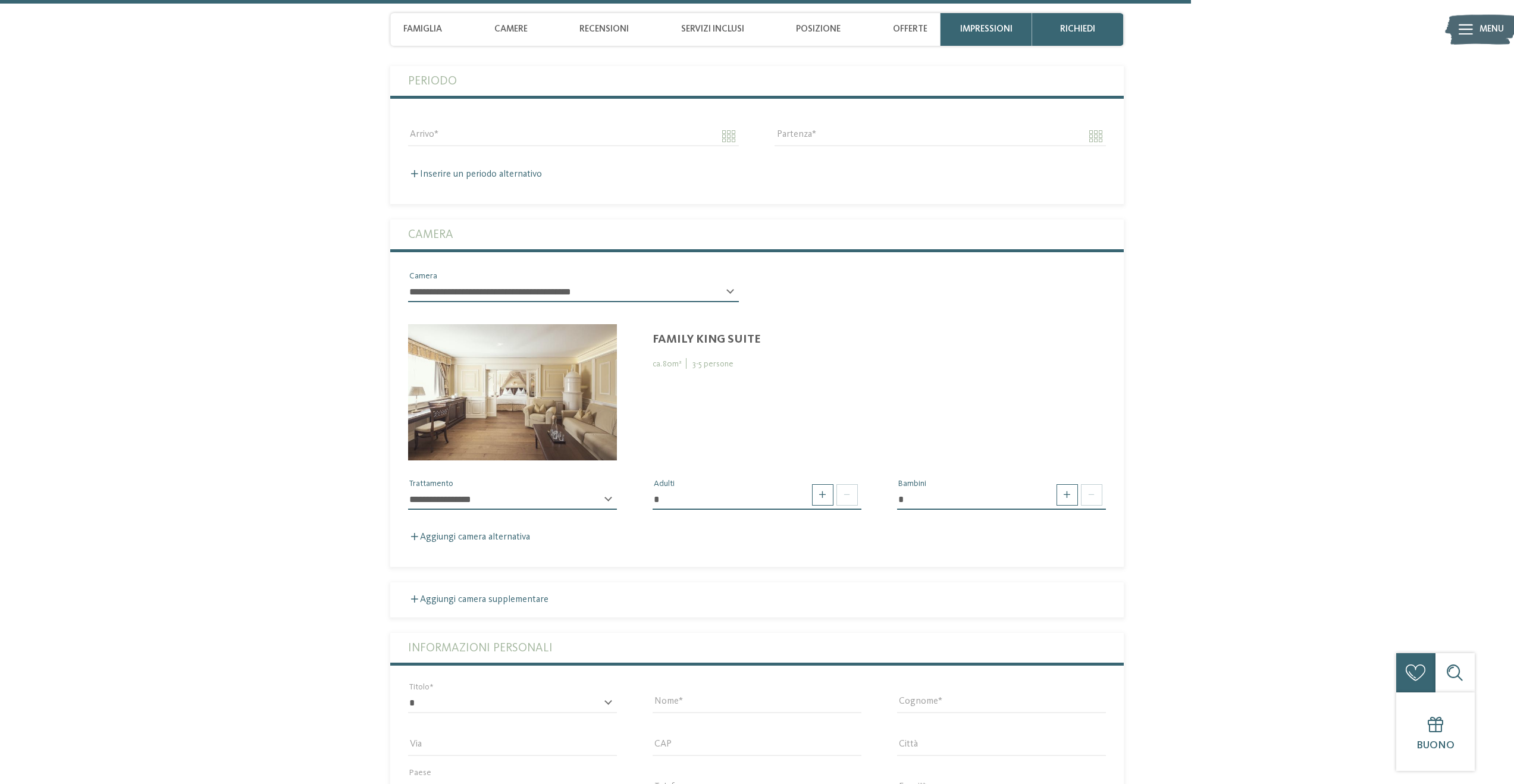
scroll to position [3642, 0]
click at [844, 495] on span at bounding box center [847, 495] width 21 height 21
click at [827, 496] on span at bounding box center [823, 495] width 21 height 21
click at [863, 496] on div "* Adulti" at bounding box center [757, 499] width 245 height 42
click at [845, 493] on span at bounding box center [847, 495] width 21 height 21
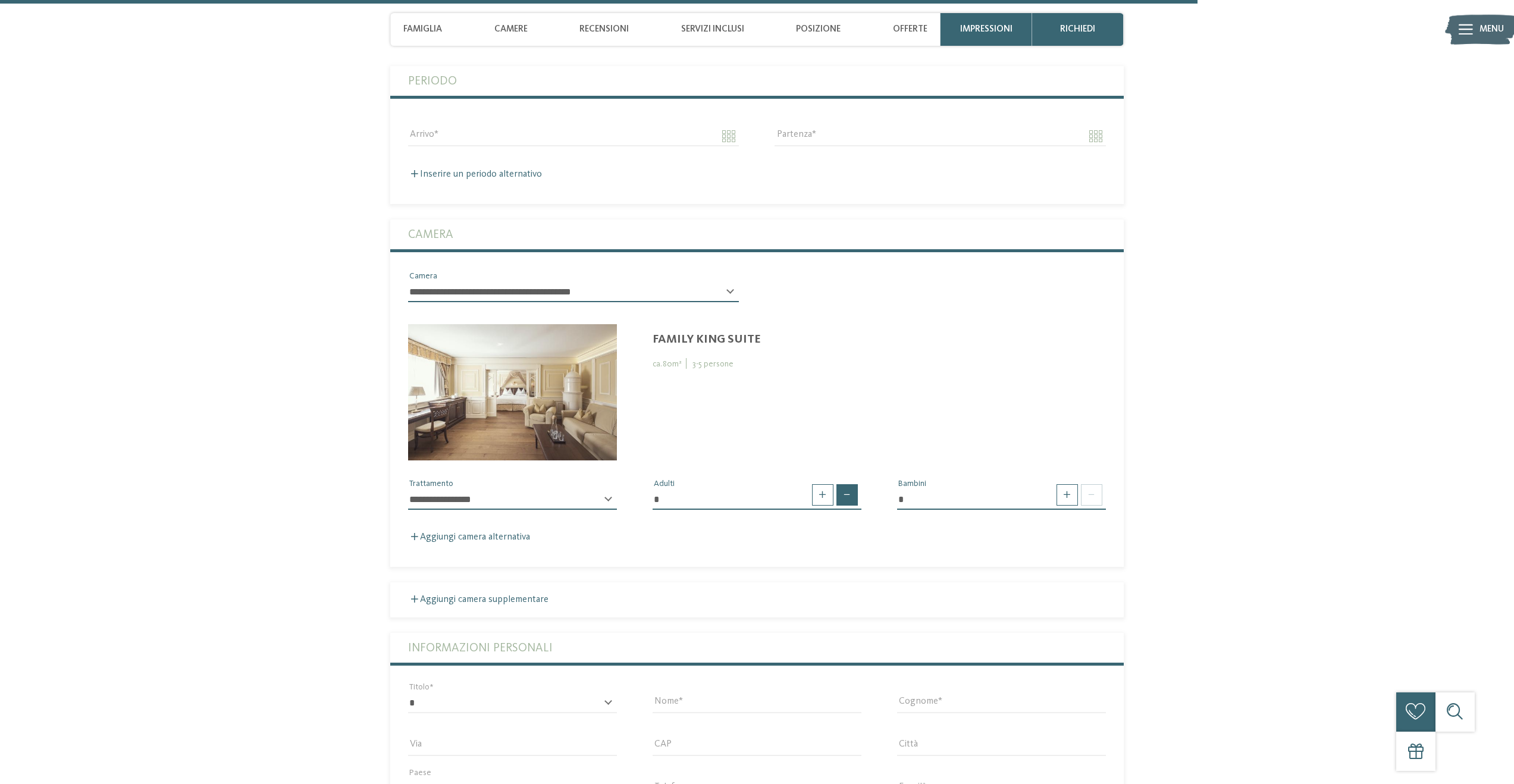
type input "*"
click at [845, 493] on span at bounding box center [847, 495] width 21 height 21
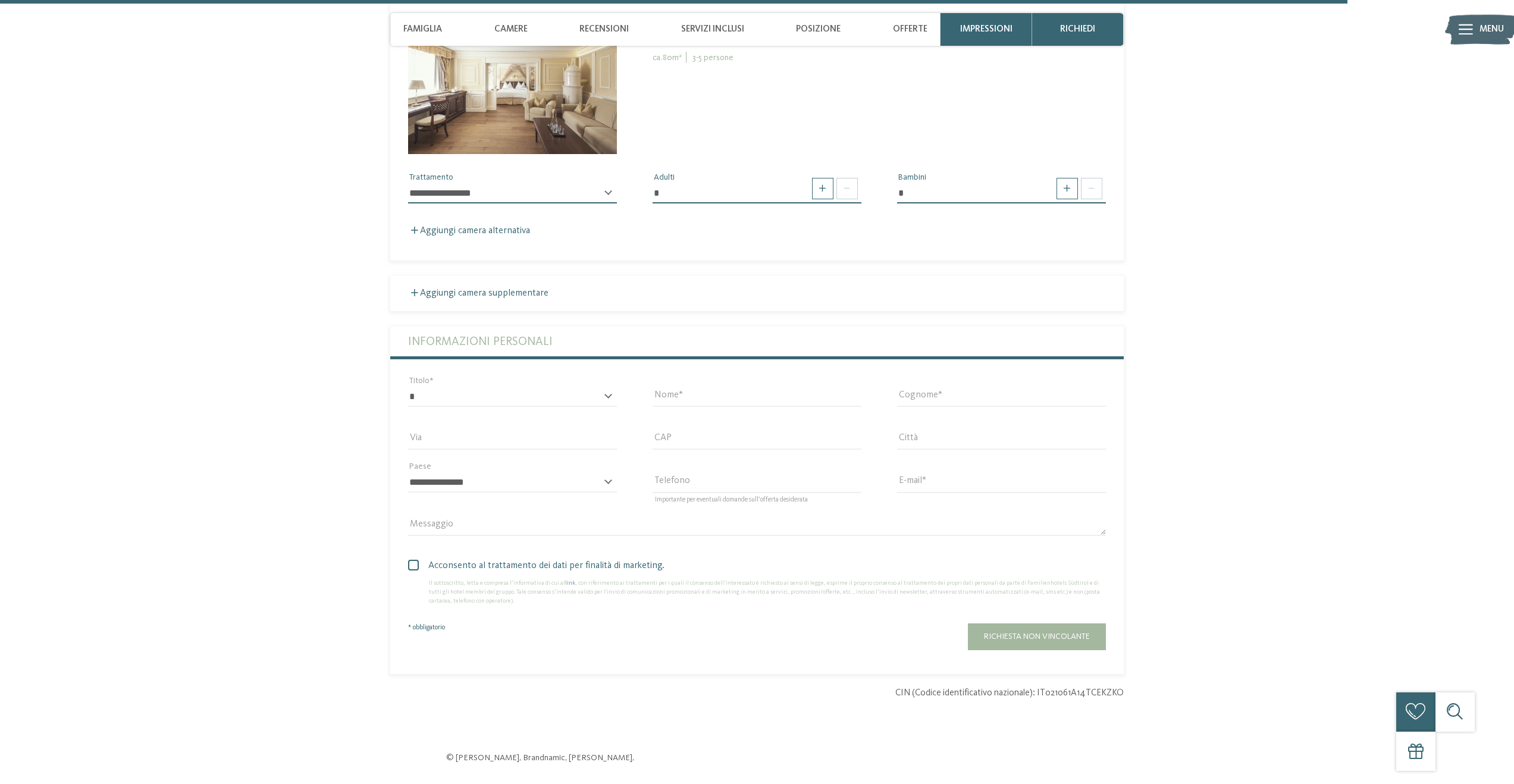
scroll to position [4149, 0]
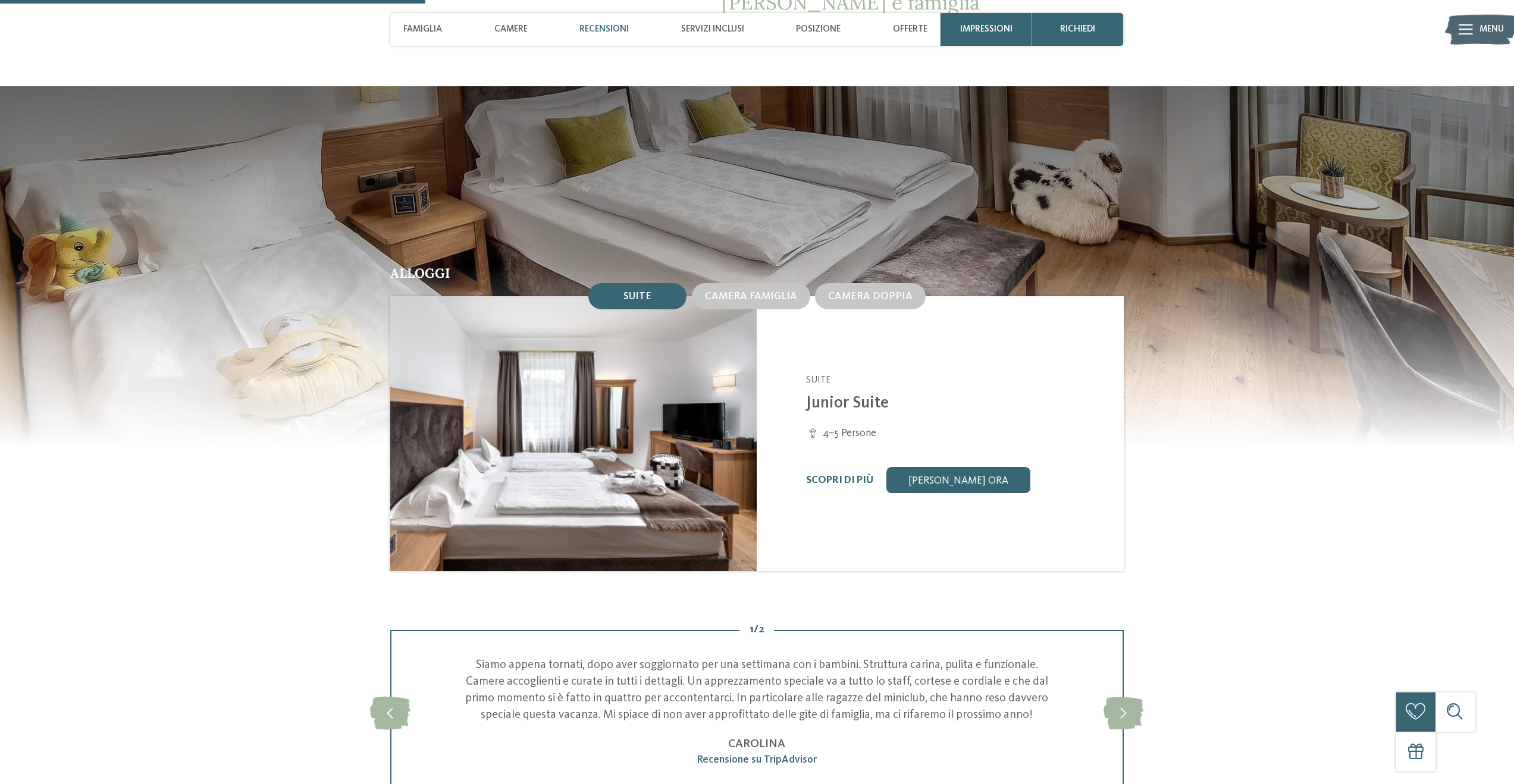
scroll to position [1162, 0]
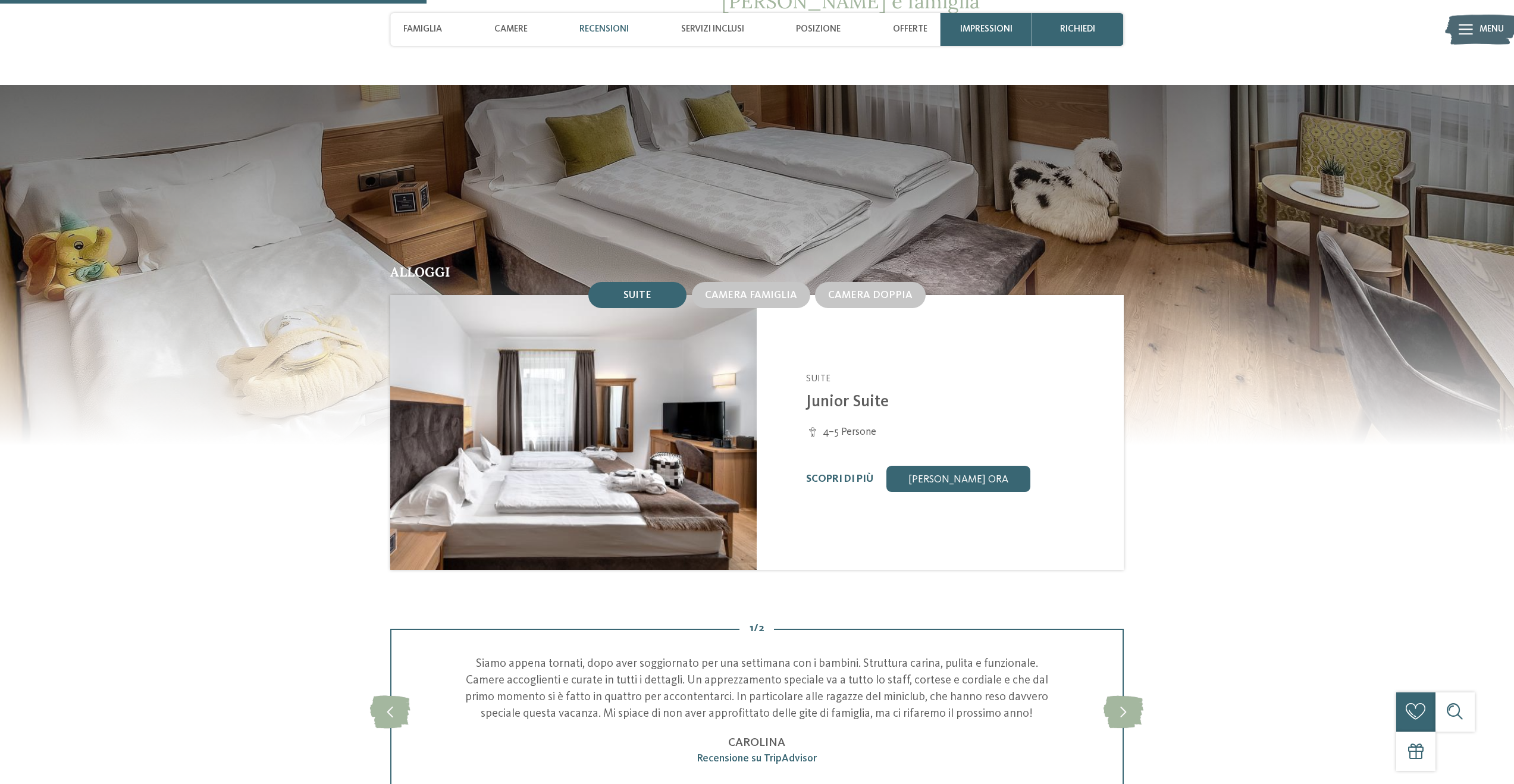
click at [980, 465] on link "[PERSON_NAME] ora" at bounding box center [958, 478] width 144 height 26
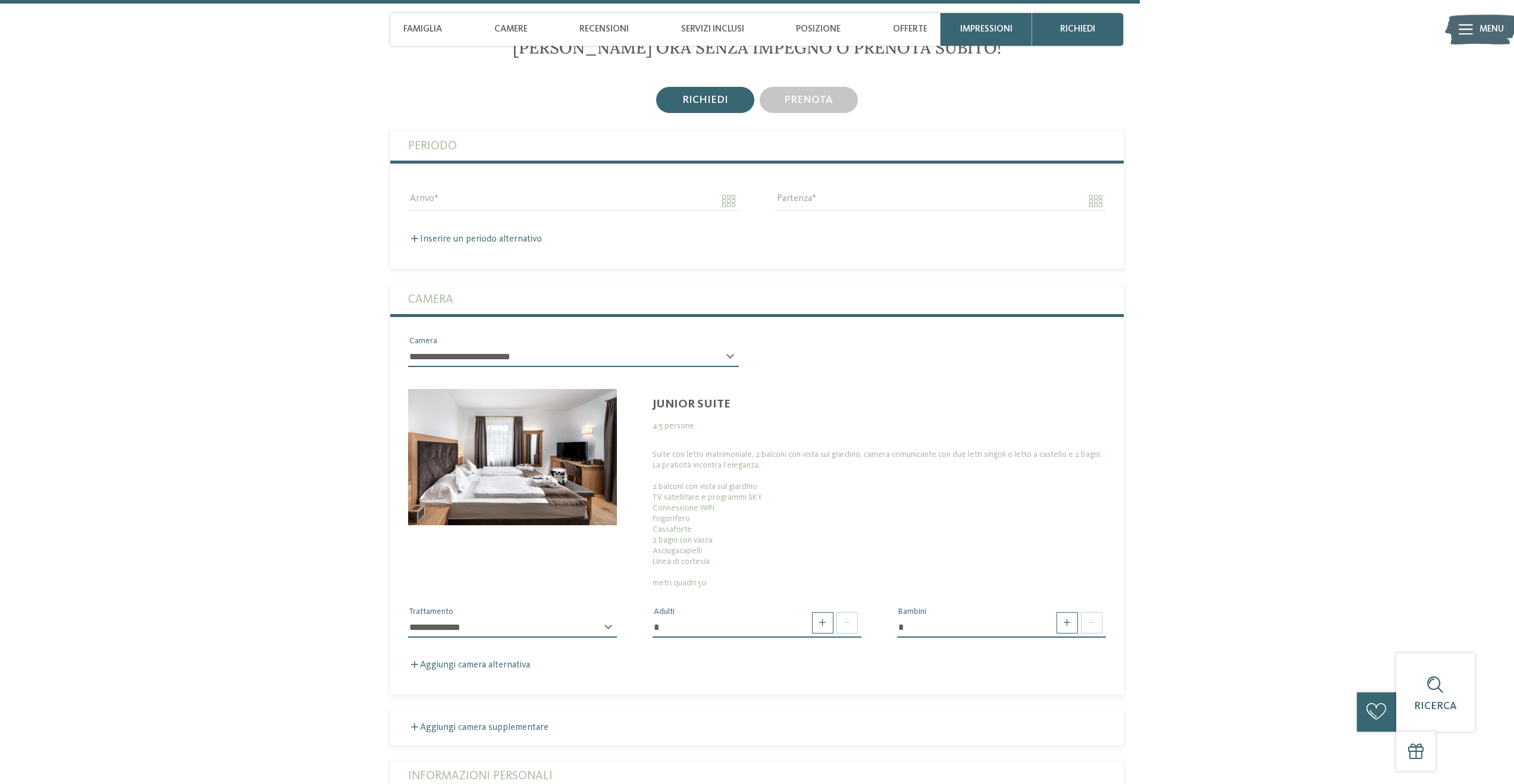
scroll to position [3286, 0]
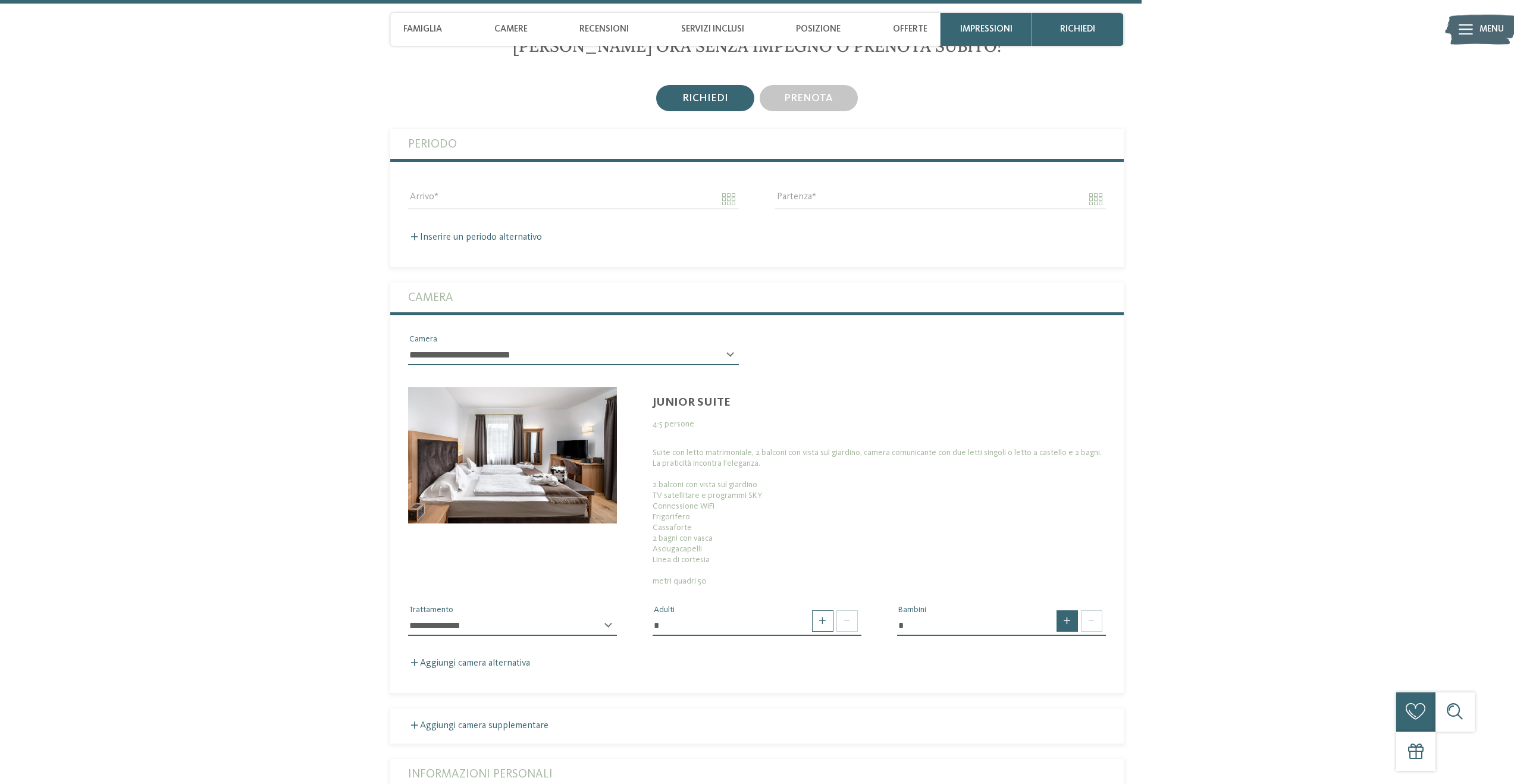
click at [1062, 610] on span at bounding box center [1067, 621] width 21 height 21
click at [1094, 610] on span at bounding box center [1091, 621] width 21 height 21
type input "*"
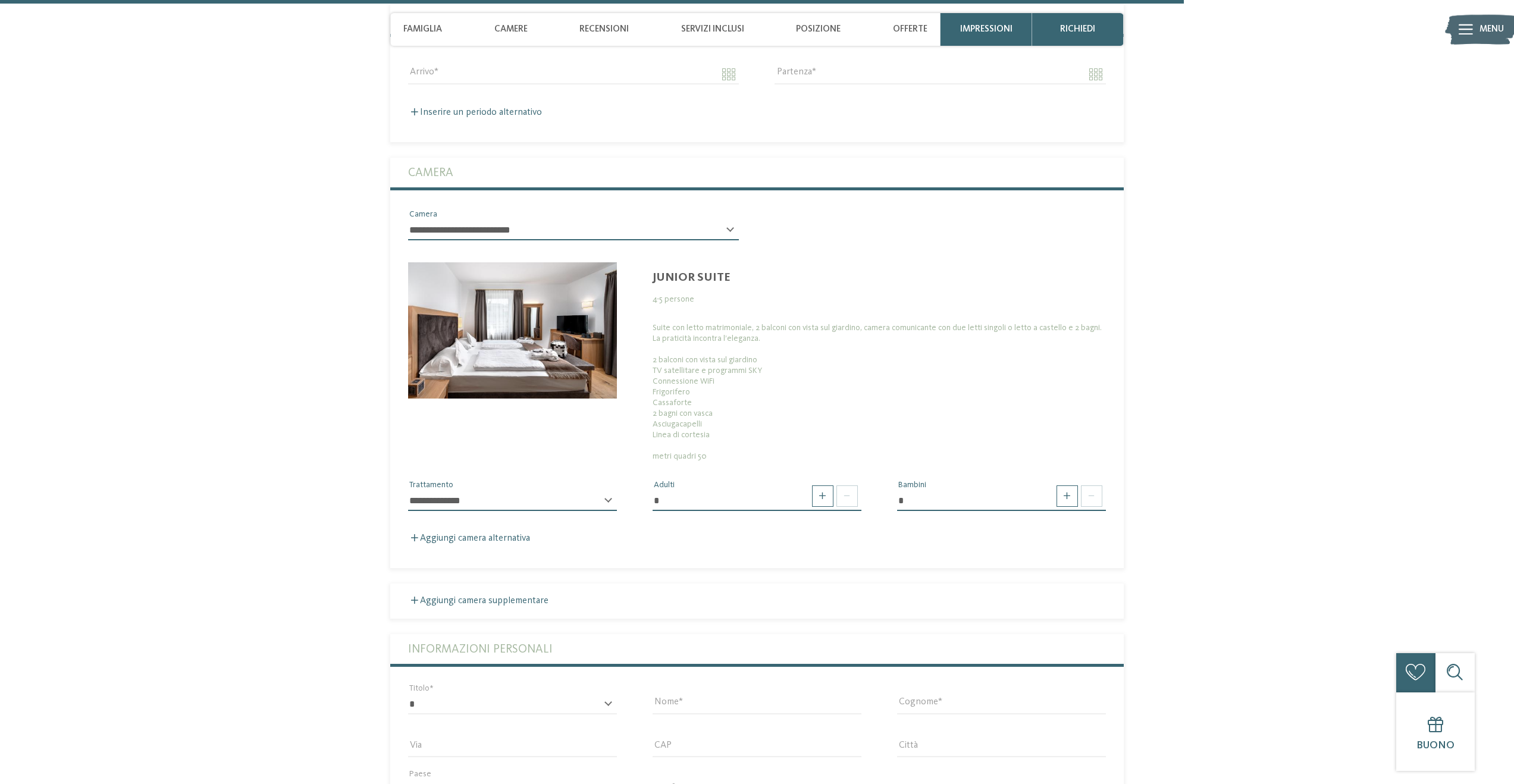
scroll to position [3432, 0]
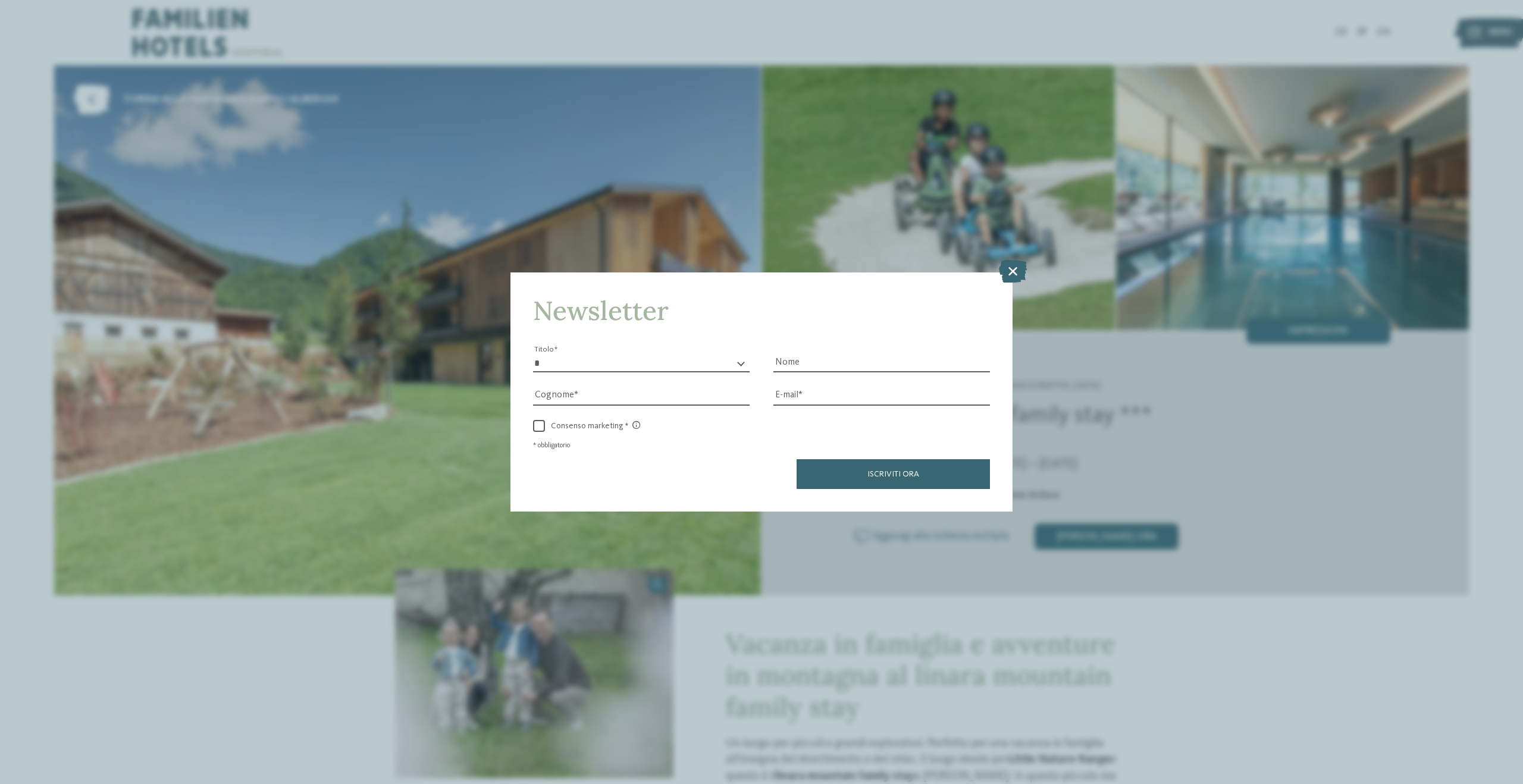
click at [1000, 268] on icon at bounding box center [1013, 271] width 28 height 23
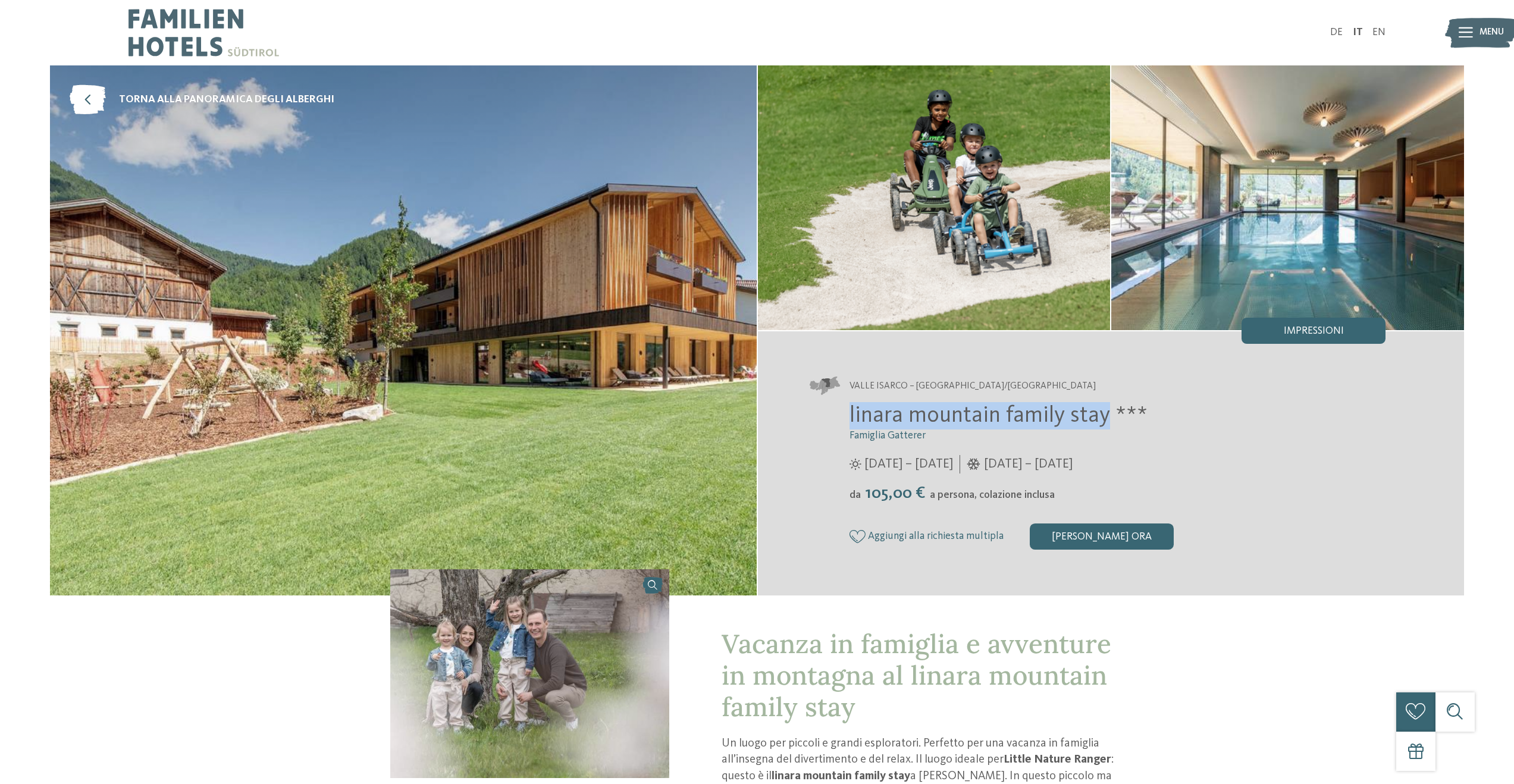
drag, startPoint x: 847, startPoint y: 414, endPoint x: 1102, endPoint y: 420, distance: 255.1
click at [1102, 420] on div "linara mountain family stay *** Famiglia Gatterer 12/07/2025 – 08/11/2025 da" at bounding box center [1098, 476] width 576 height 148
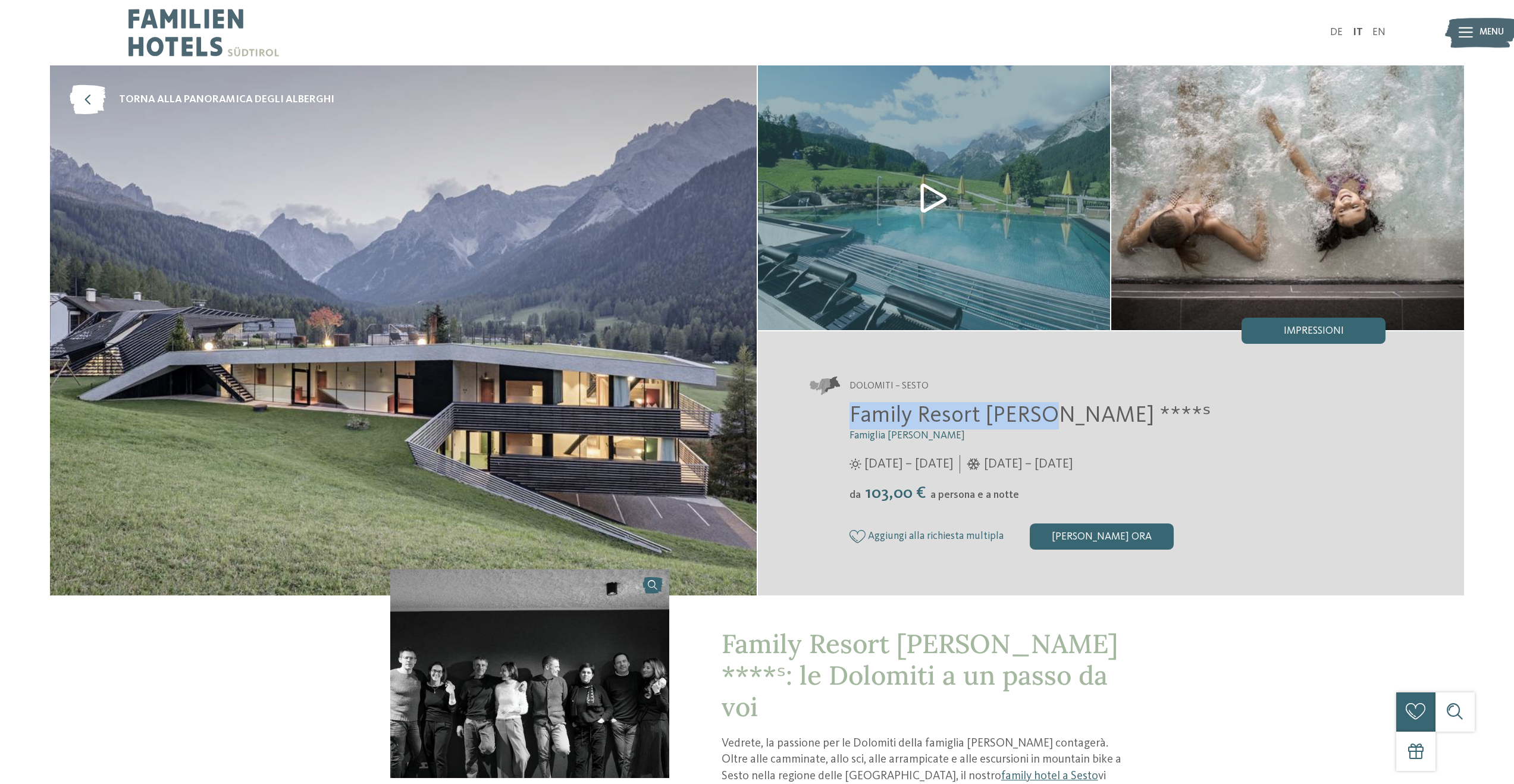
drag, startPoint x: 838, startPoint y: 420, endPoint x: 994, endPoint y: 416, distance: 156.1
click at [1044, 418] on div "Family Resort Rainer ****ˢ Famiglia Rainer 25/05/2025 – 12/10/2025 da" at bounding box center [1098, 476] width 576 height 148
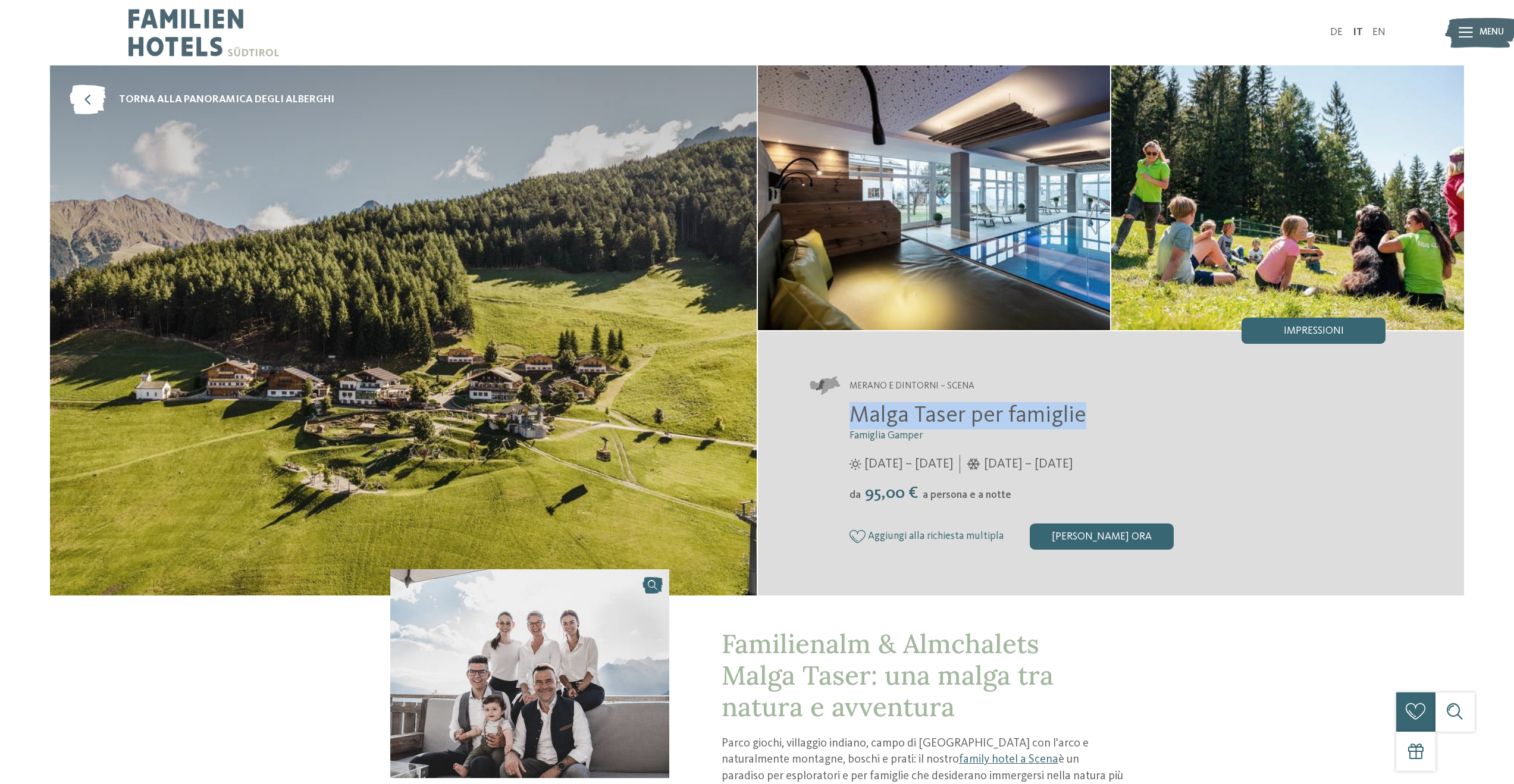
click at [852, 423] on span "Malga Taser per famiglie" at bounding box center [968, 416] width 237 height 23
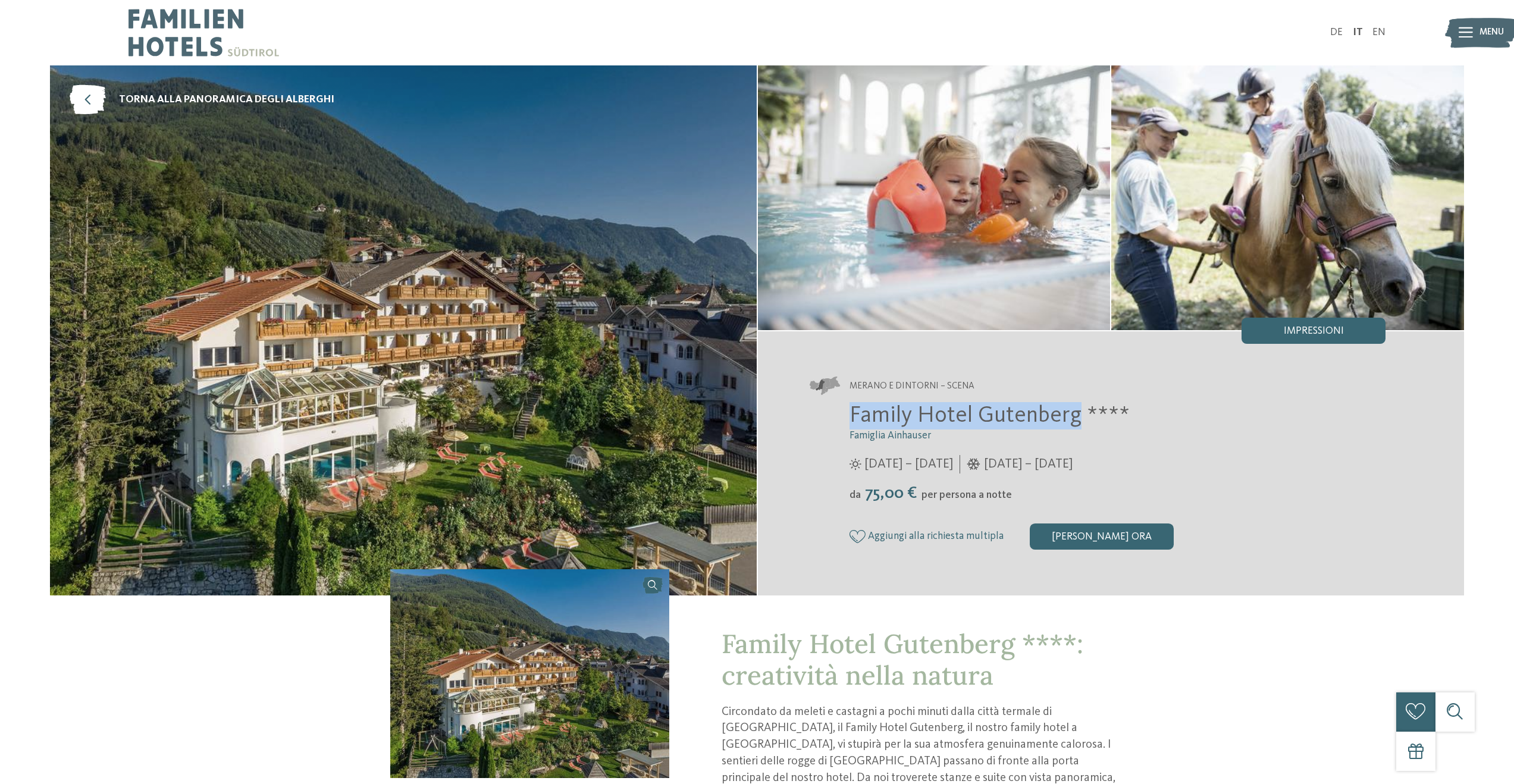
drag, startPoint x: 835, startPoint y: 407, endPoint x: 1073, endPoint y: 414, distance: 238.1
click at [1073, 414] on div "Family Hotel Gutenberg **** Famiglia Ainhauser [DATE] – [DATE] da" at bounding box center [1098, 476] width 576 height 148
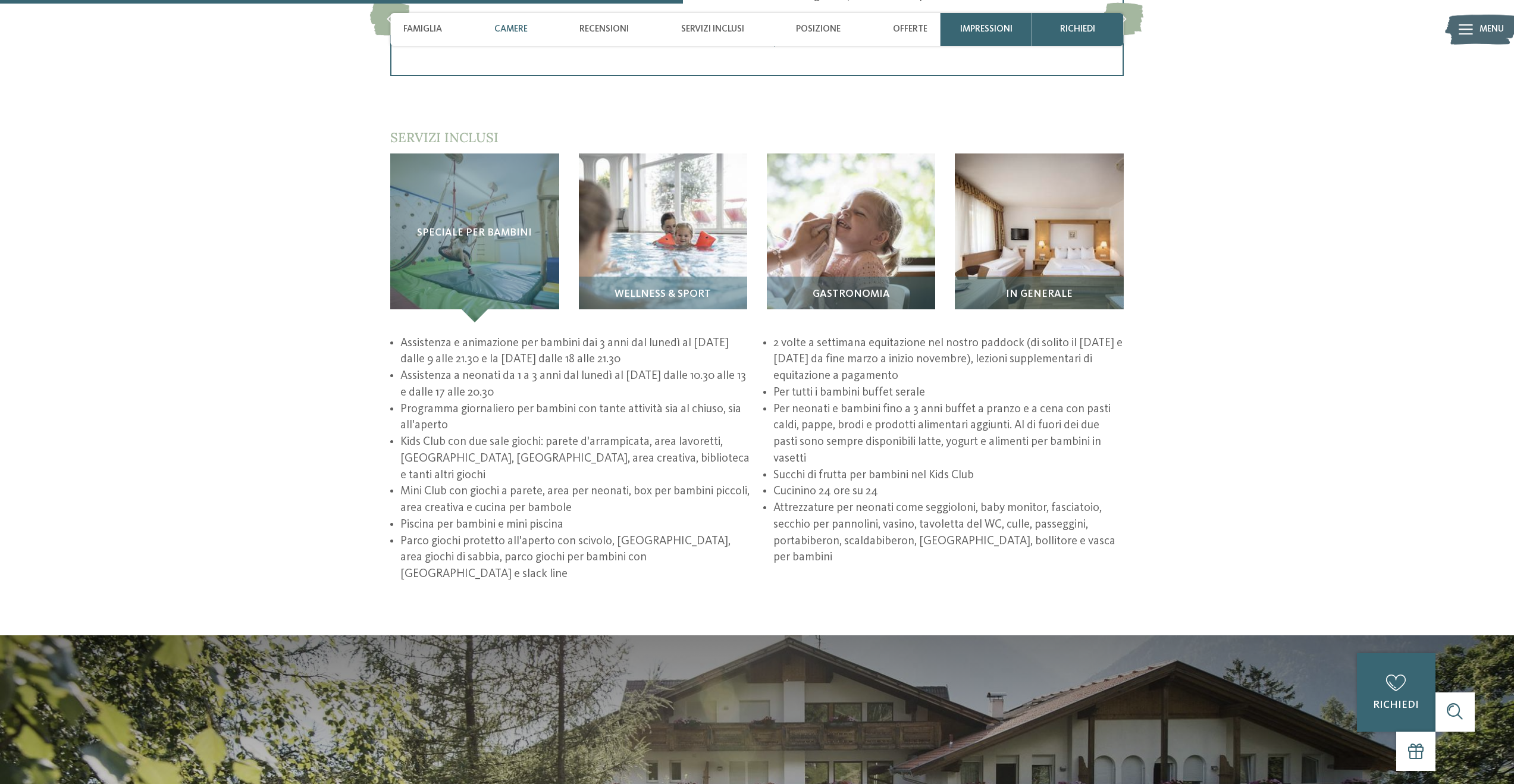
scroll to position [1600, 0]
